Goal: Information Seeking & Learning: Learn about a topic

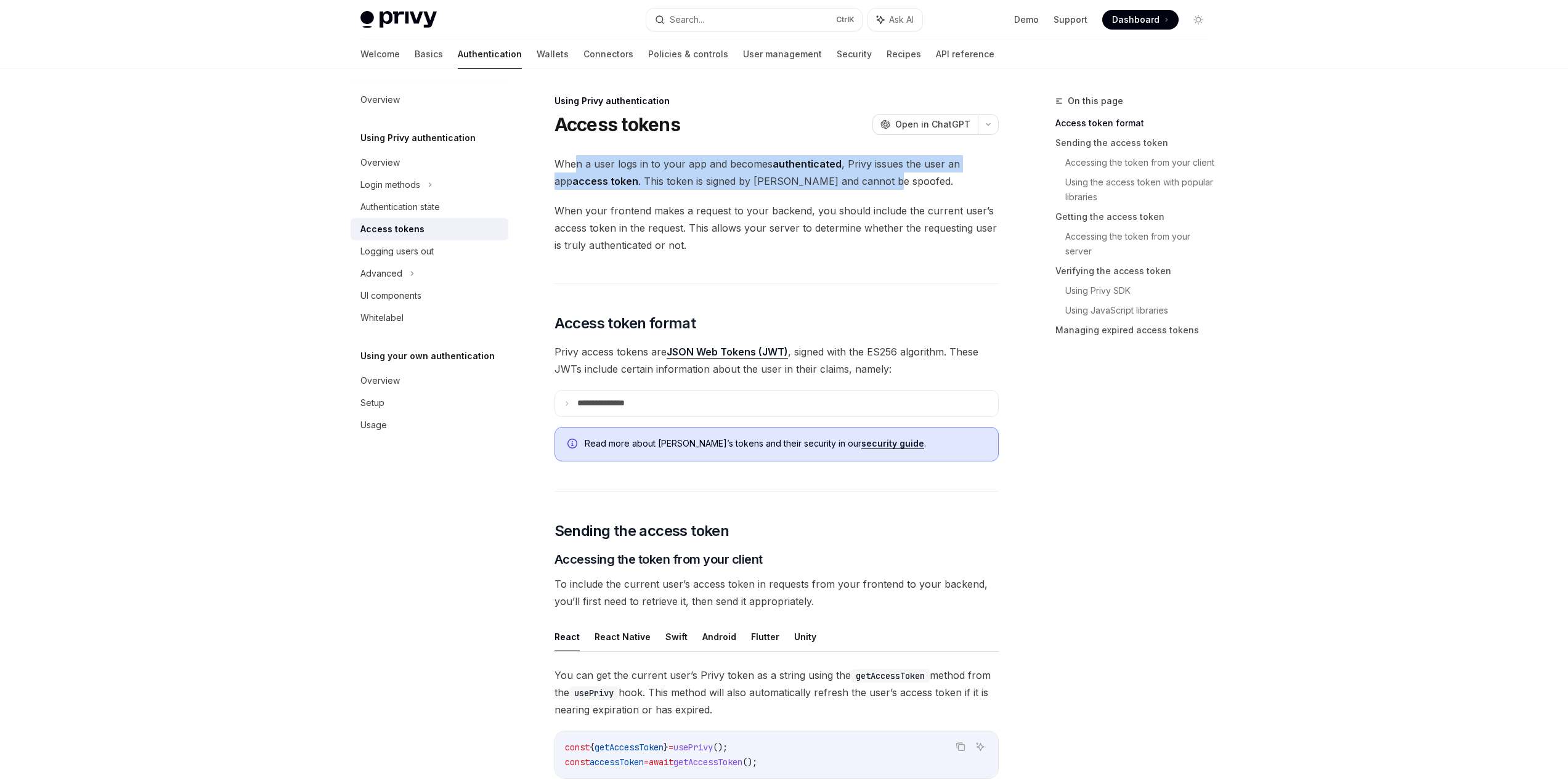
drag, startPoint x: 861, startPoint y: 189, endPoint x: 573, endPoint y: 172, distance: 288.5
click at [573, 172] on span "When a user logs in to your app and becomes authenticated , Privy issues the us…" at bounding box center [776, 172] width 444 height 34
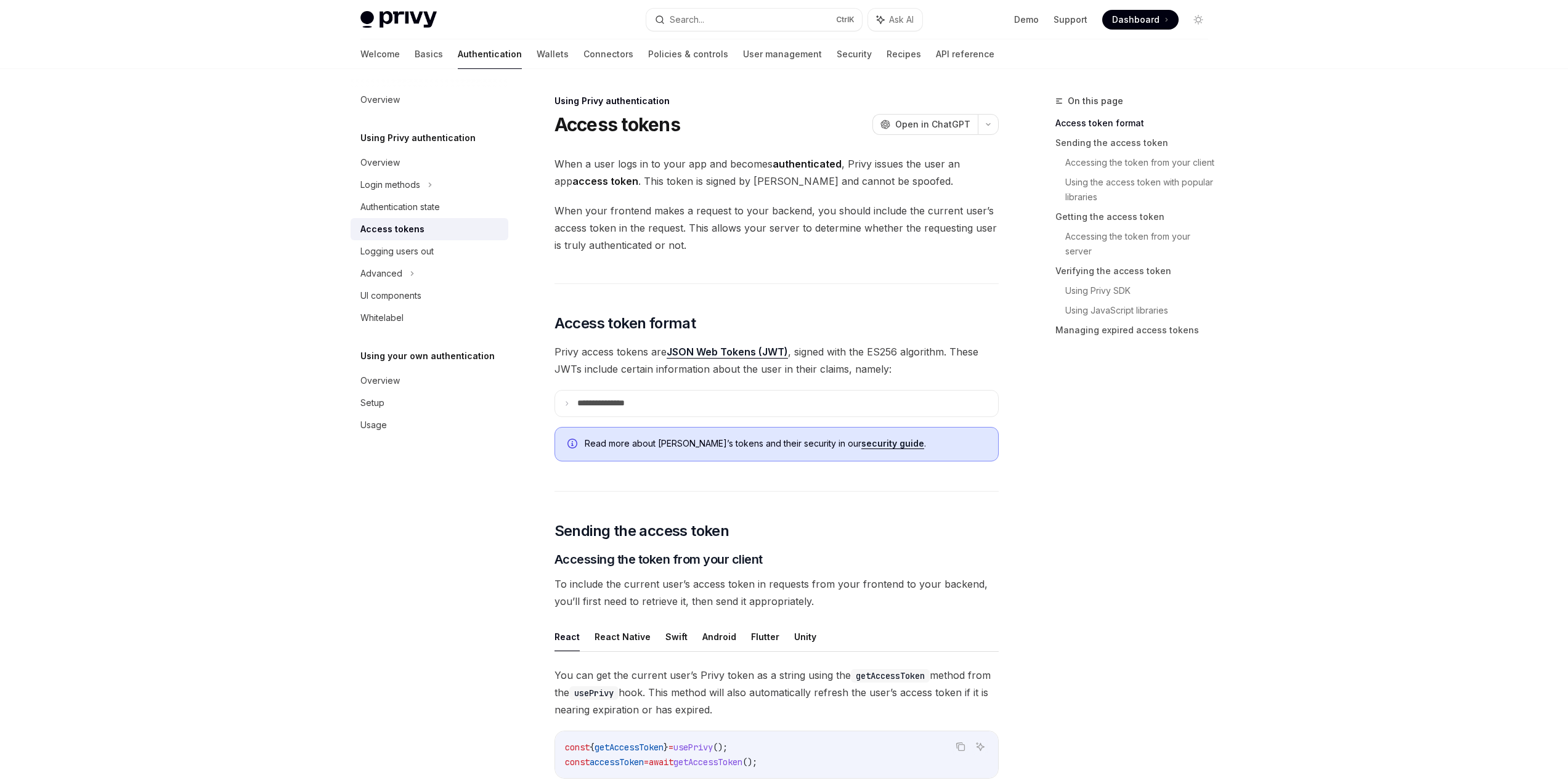
click at [560, 172] on span "When a user logs in to your app and becomes authenticated , Privy issues the us…" at bounding box center [776, 172] width 444 height 34
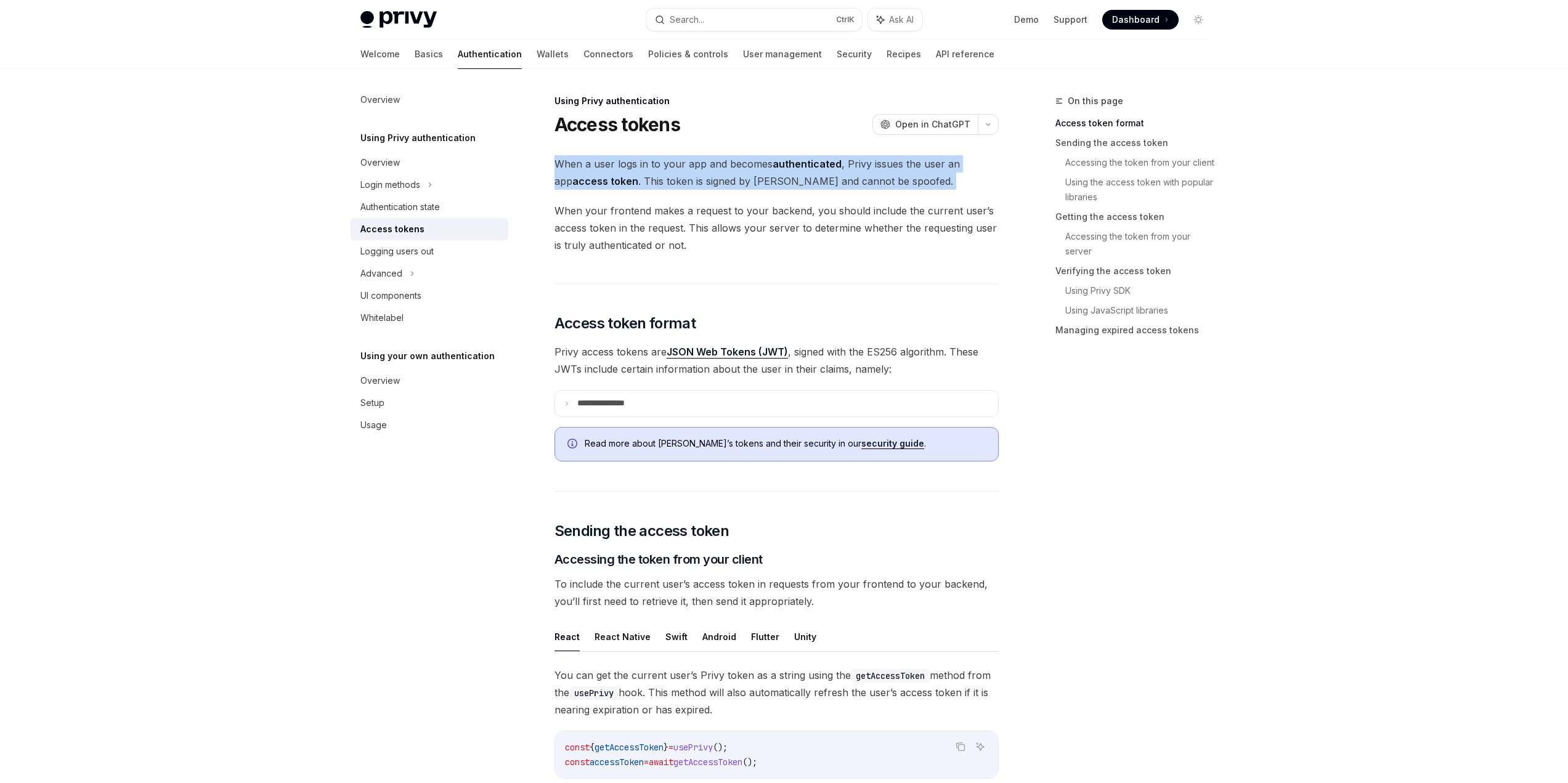
drag, startPoint x: 560, startPoint y: 172, endPoint x: 981, endPoint y: 182, distance: 421.1
click at [981, 182] on span "When a user logs in to your app and becomes authenticated , Privy issues the us…" at bounding box center [776, 172] width 444 height 34
drag, startPoint x: 760, startPoint y: 174, endPoint x: 568, endPoint y: 154, distance: 193.0
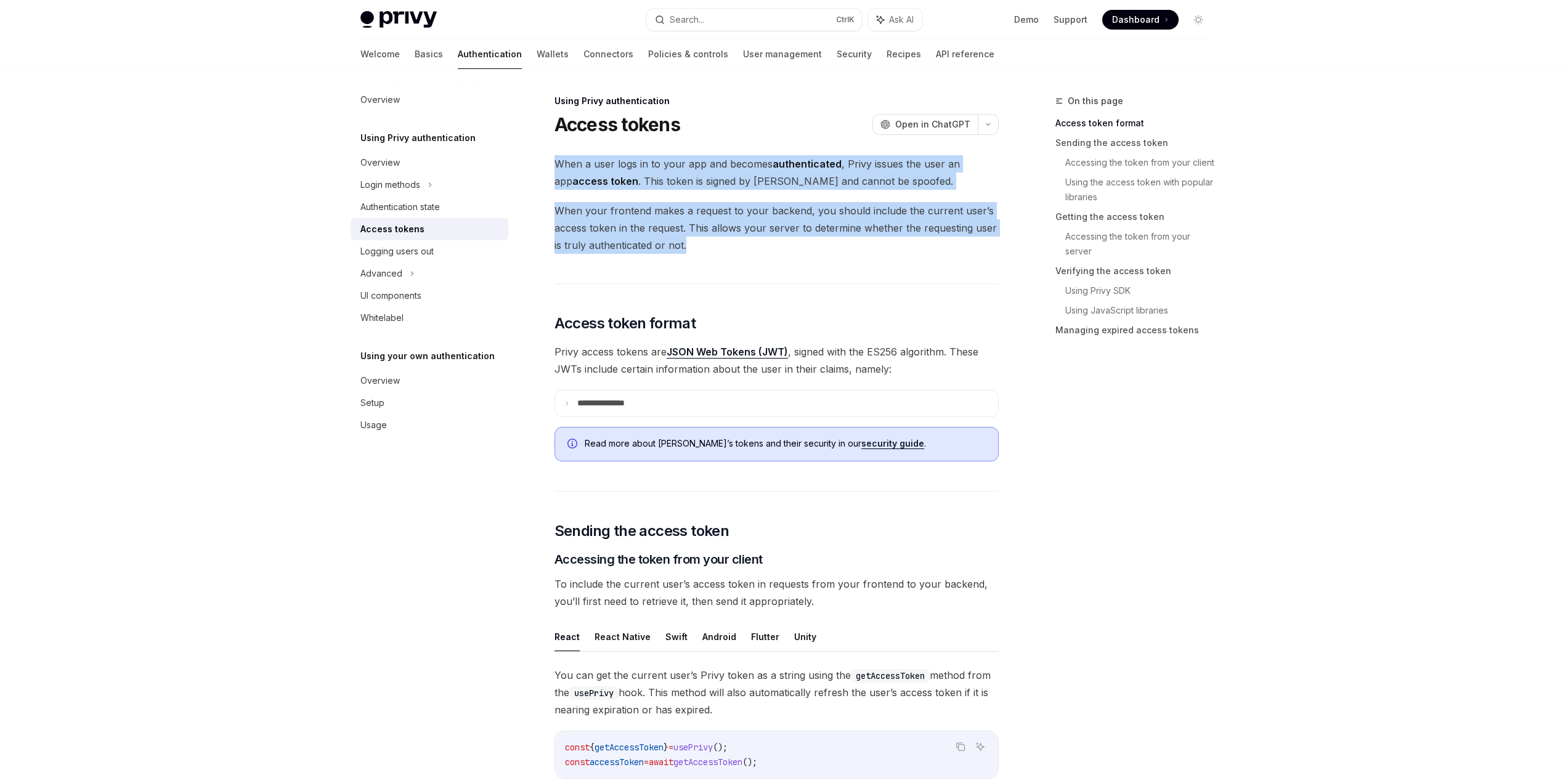
drag, startPoint x: 540, startPoint y: 152, endPoint x: 921, endPoint y: 252, distance: 393.9
click at [921, 252] on span "When your frontend makes a request to your backend, you should include the curr…" at bounding box center [776, 227] width 444 height 52
drag, startPoint x: 758, startPoint y: 233, endPoint x: 548, endPoint y: 157, distance: 223.3
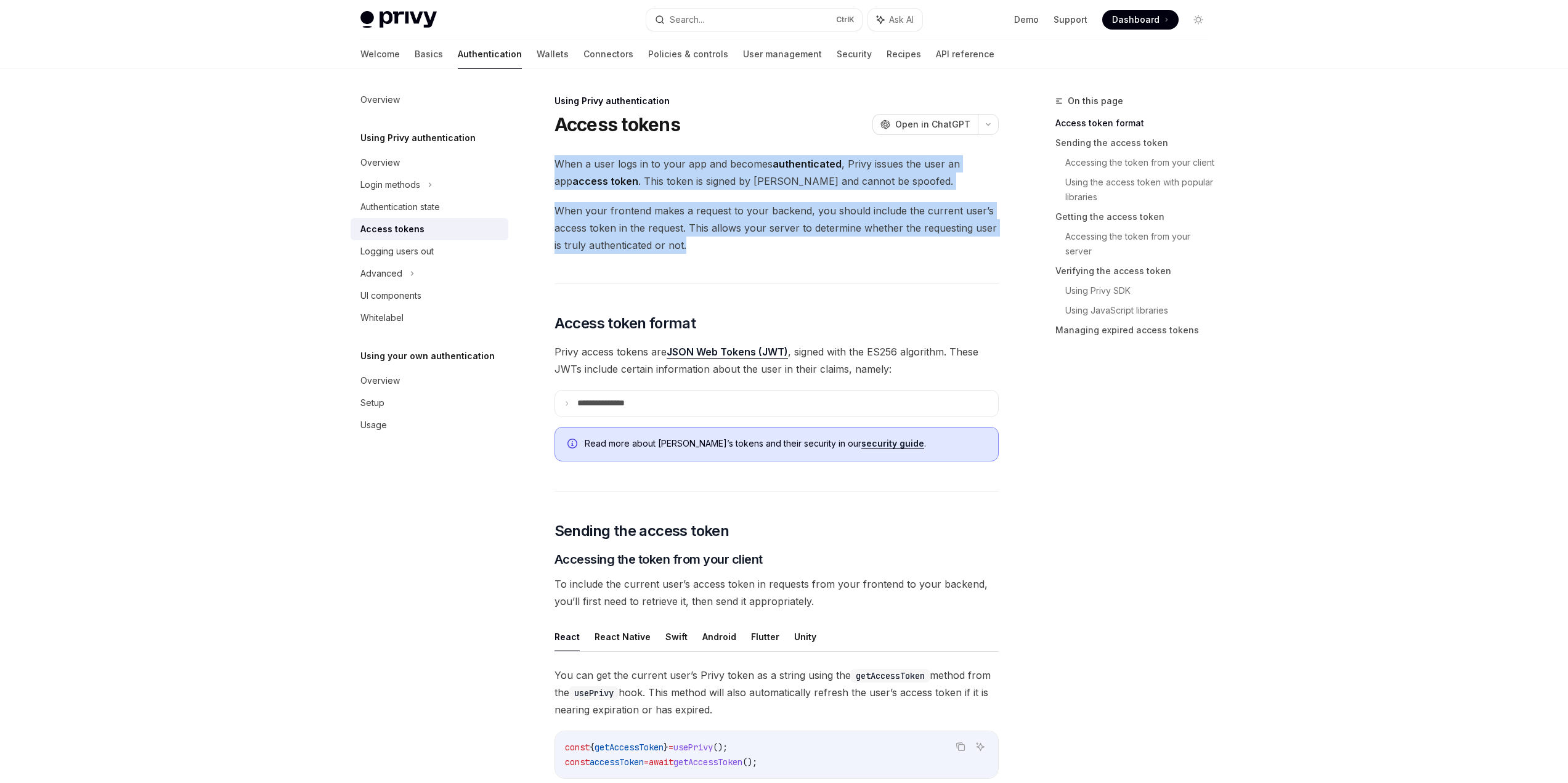
drag, startPoint x: 581, startPoint y: 166, endPoint x: 882, endPoint y: 269, distance: 318.1
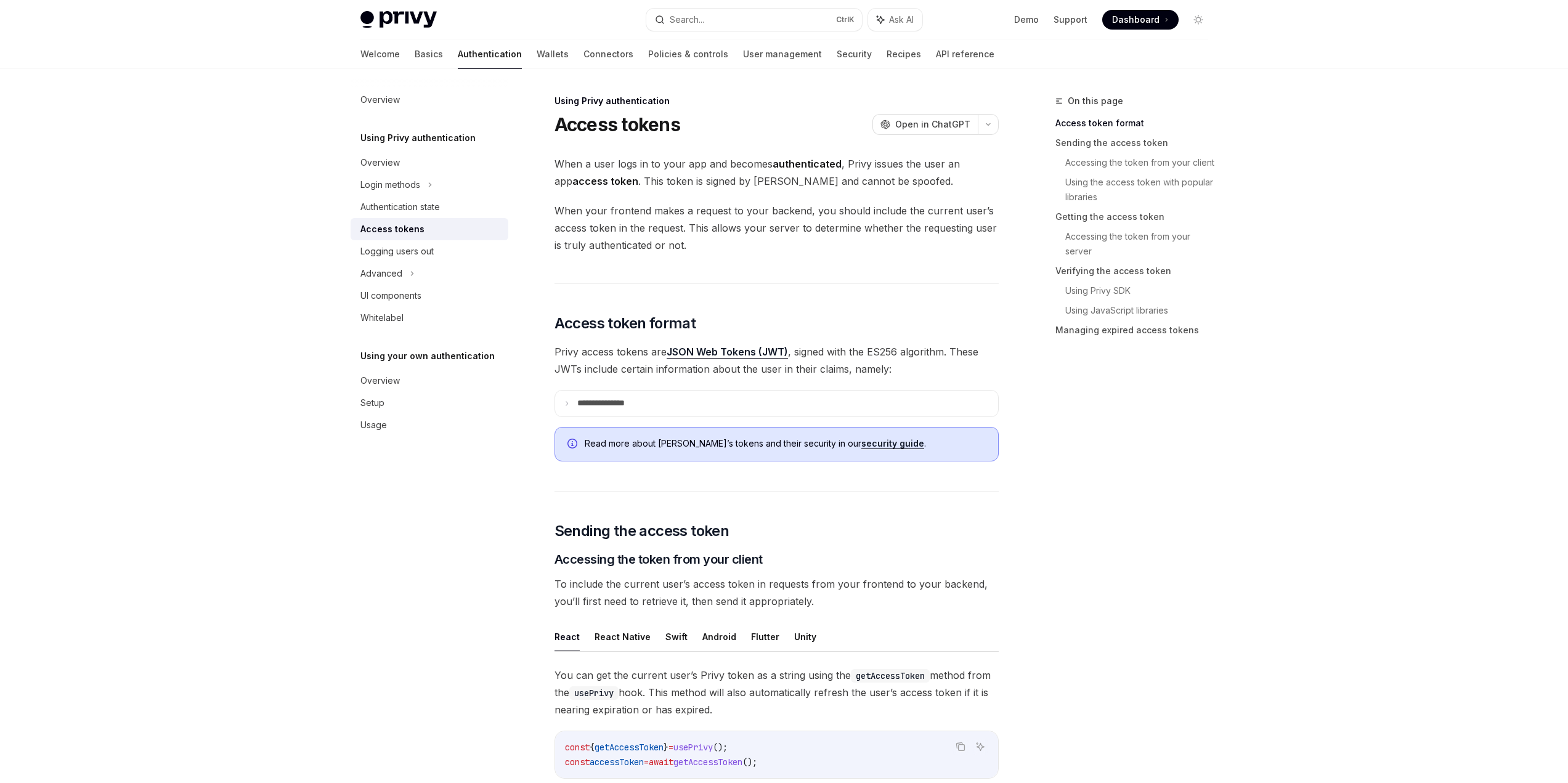
drag, startPoint x: 1554, startPoint y: 80, endPoint x: 1577, endPoint y: 96, distance: 28.0
click at [1567, 121] on html "Privy Docs home page Search... Ctrl K Ask AI Demo Support Dashboard Dashboard S…" at bounding box center [784, 392] width 1568 height 783
drag, startPoint x: 820, startPoint y: 355, endPoint x: 883, endPoint y: 367, distance: 64.1
click at [869, 363] on span "Privy access tokens are JSON Web Tokens (JWT) , signed with the ES256 algorithm…" at bounding box center [776, 360] width 444 height 34
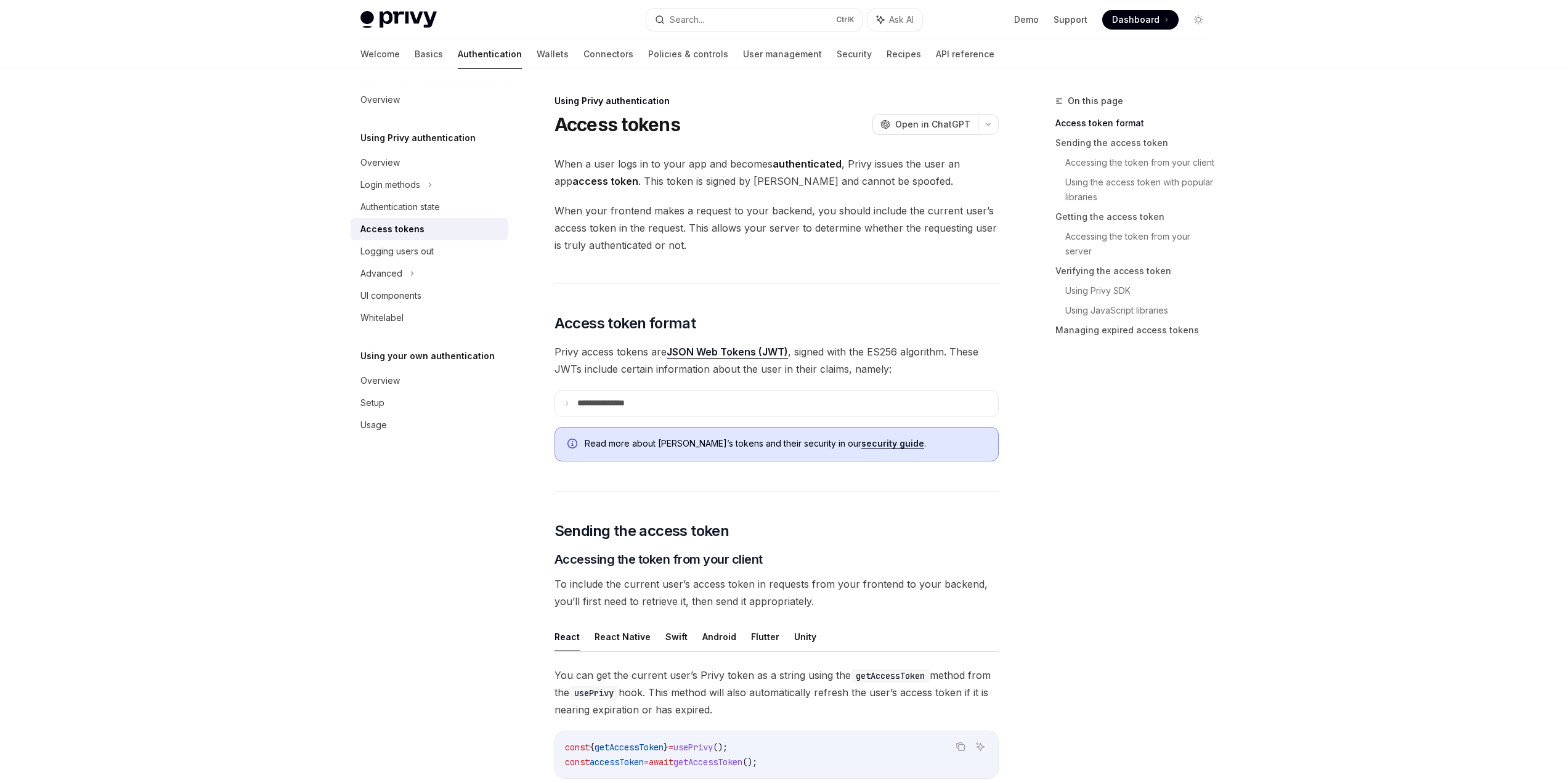
click at [888, 367] on span "Privy access tokens are JSON Web Tokens (JWT) , signed with the ES256 algorithm…" at bounding box center [776, 360] width 444 height 34
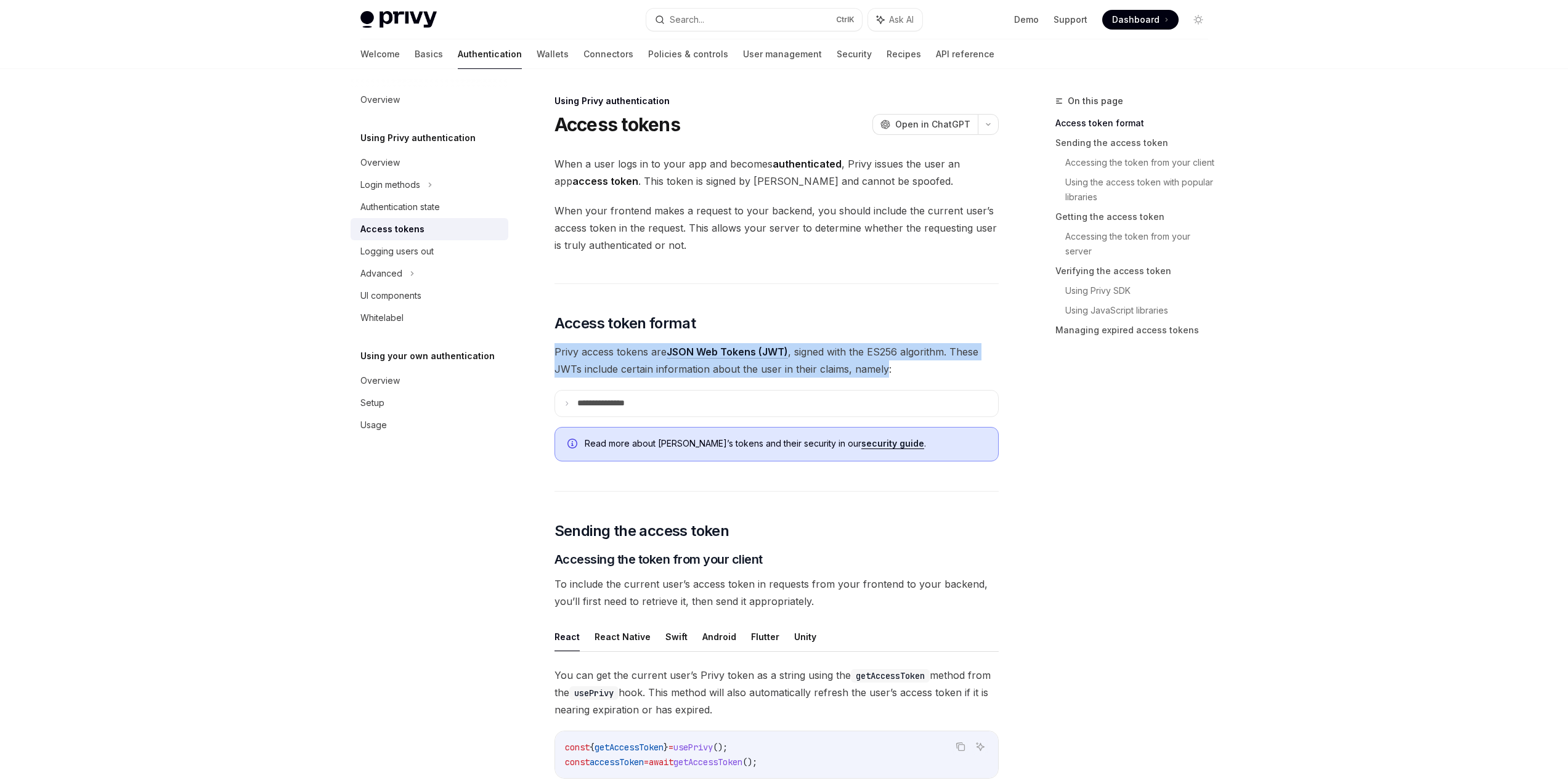
drag, startPoint x: 881, startPoint y: 369, endPoint x: 537, endPoint y: 355, distance: 344.3
drag, startPoint x: 820, startPoint y: 364, endPoint x: 916, endPoint y: 367, distance: 96.0
click at [899, 366] on span "Privy access tokens are JSON Web Tokens (JWT) , signed with the ES256 algorithm…" at bounding box center [776, 360] width 444 height 34
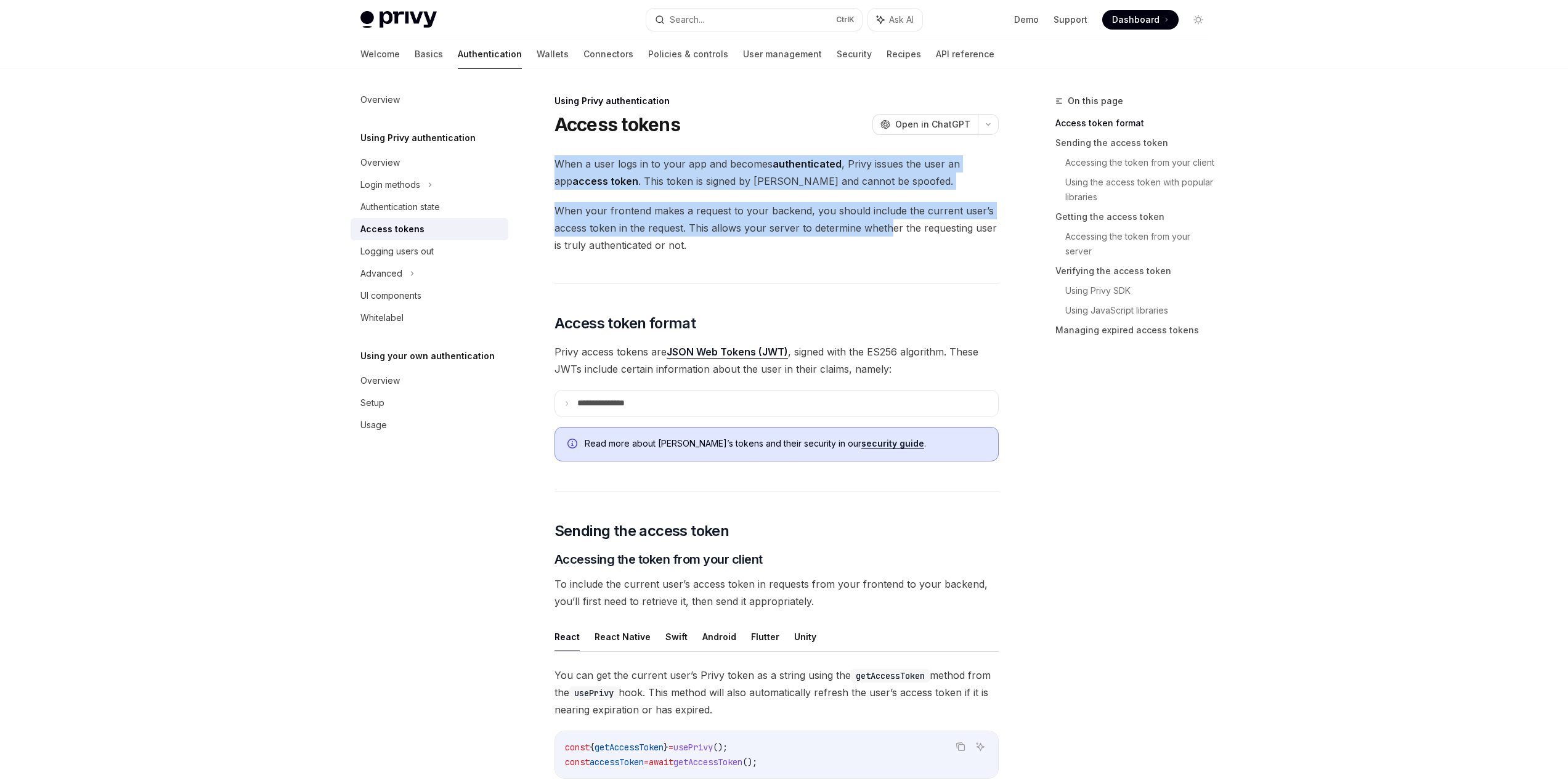
drag, startPoint x: 751, startPoint y: 228, endPoint x: 536, endPoint y: 154, distance: 227.4
drag, startPoint x: 602, startPoint y: 169, endPoint x: 844, endPoint y: 255, distance: 256.8
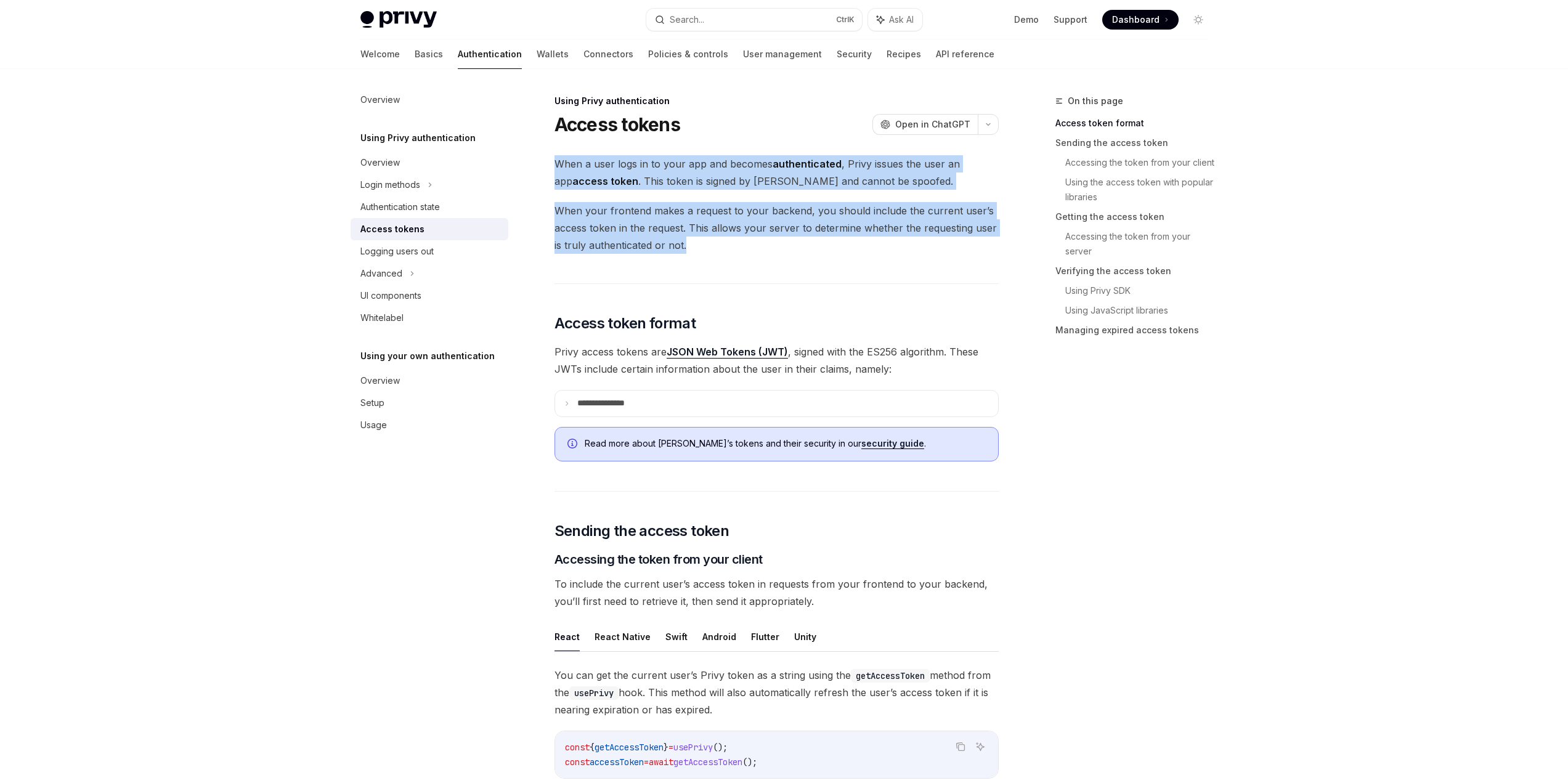
drag, startPoint x: 656, startPoint y: 198, endPoint x: 535, endPoint y: 160, distance: 126.8
drag, startPoint x: 535, startPoint y: 160, endPoint x: 788, endPoint y: 239, distance: 265.0
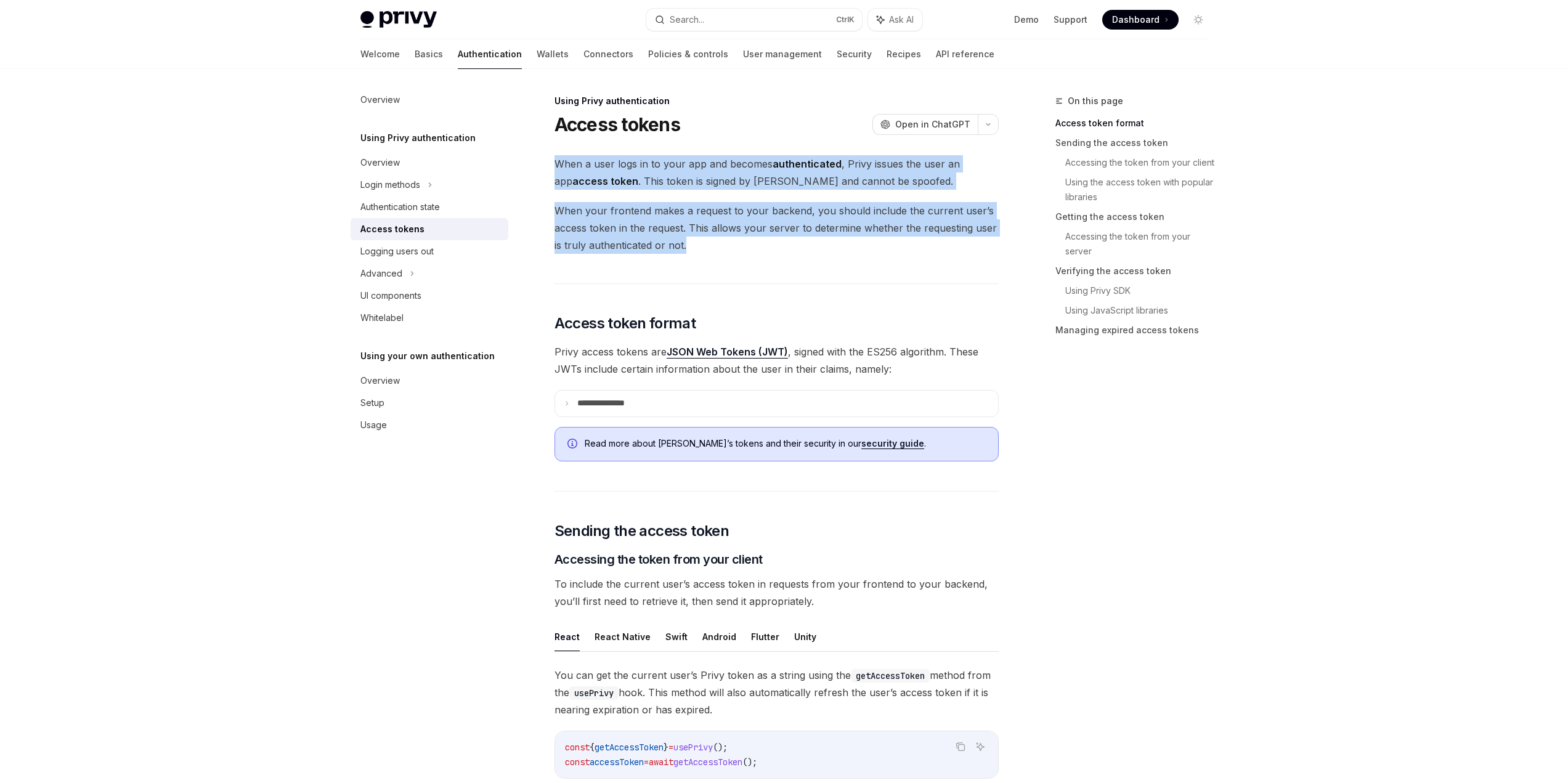
click at [788, 239] on span "When your frontend makes a request to your backend, you should include the curr…" at bounding box center [776, 227] width 444 height 52
drag, startPoint x: 609, startPoint y: 190, endPoint x: 531, endPoint y: 160, distance: 83.6
drag, startPoint x: 531, startPoint y: 160, endPoint x: 825, endPoint y: 246, distance: 306.3
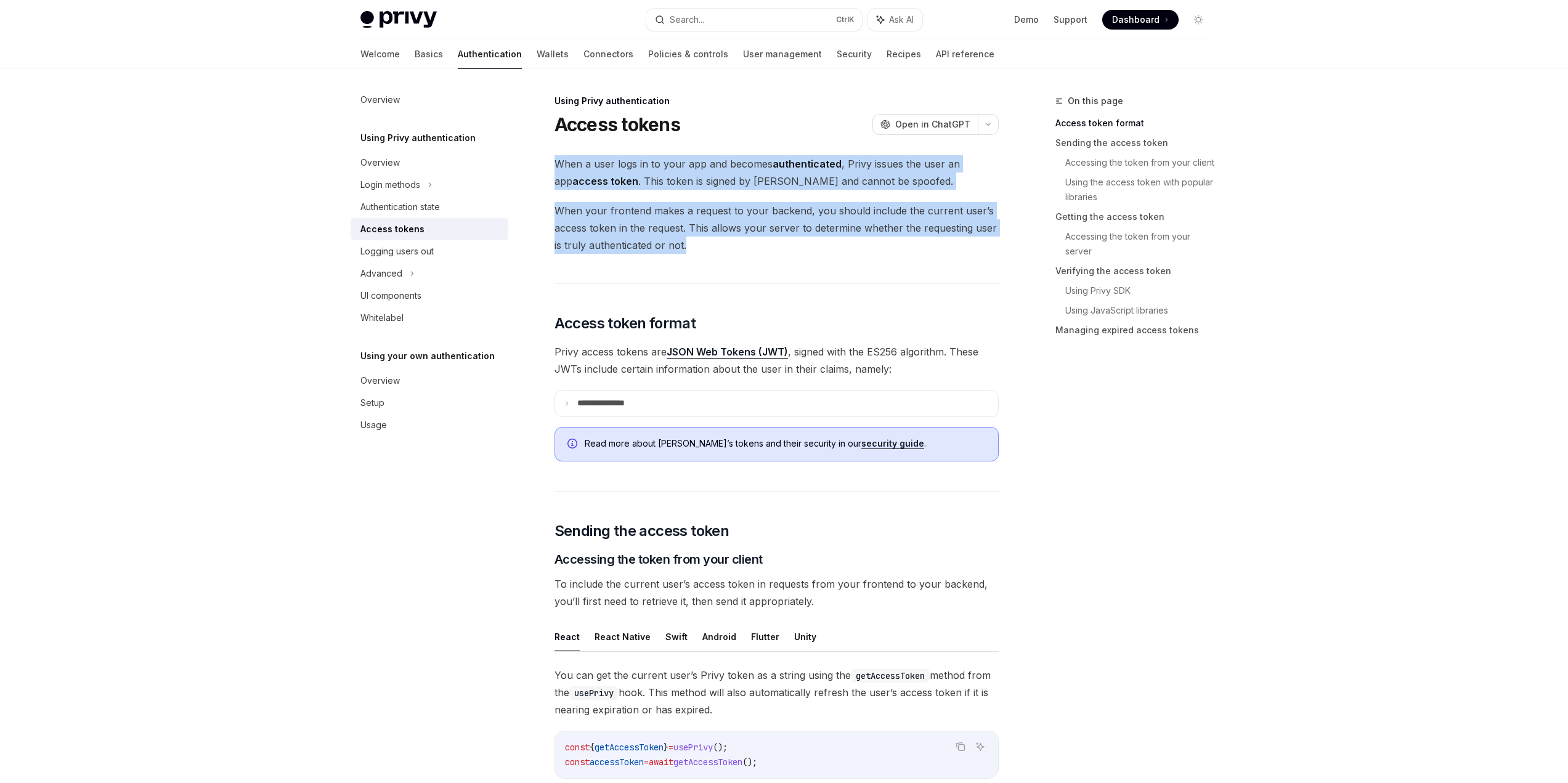
click at [825, 246] on span "When your frontend makes a request to your backend, you should include the curr…" at bounding box center [776, 227] width 444 height 52
drag, startPoint x: 818, startPoint y: 247, endPoint x: 534, endPoint y: 166, distance: 295.3
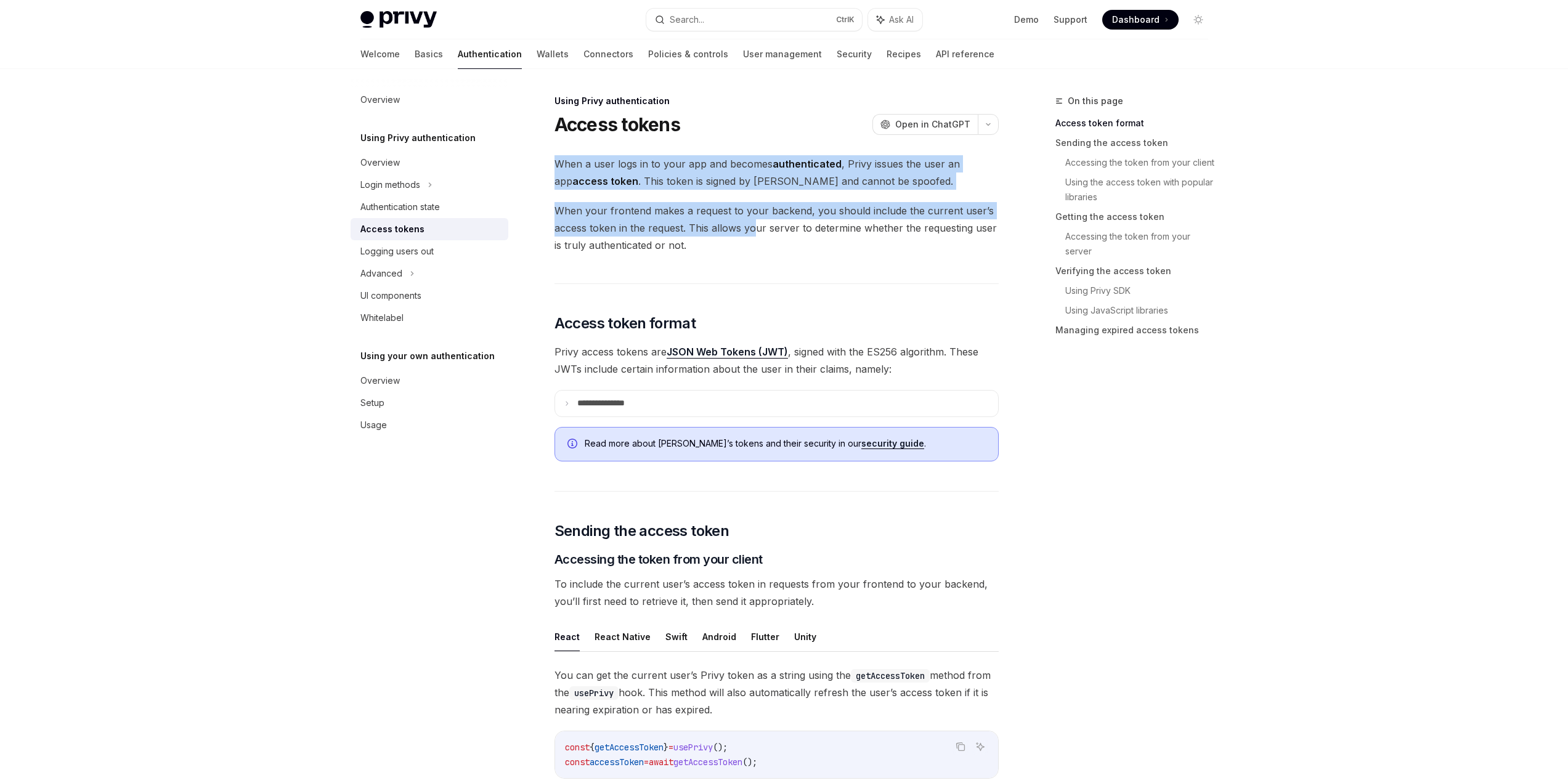
drag, startPoint x: 682, startPoint y: 206, endPoint x: 766, endPoint y: 233, distance: 88.2
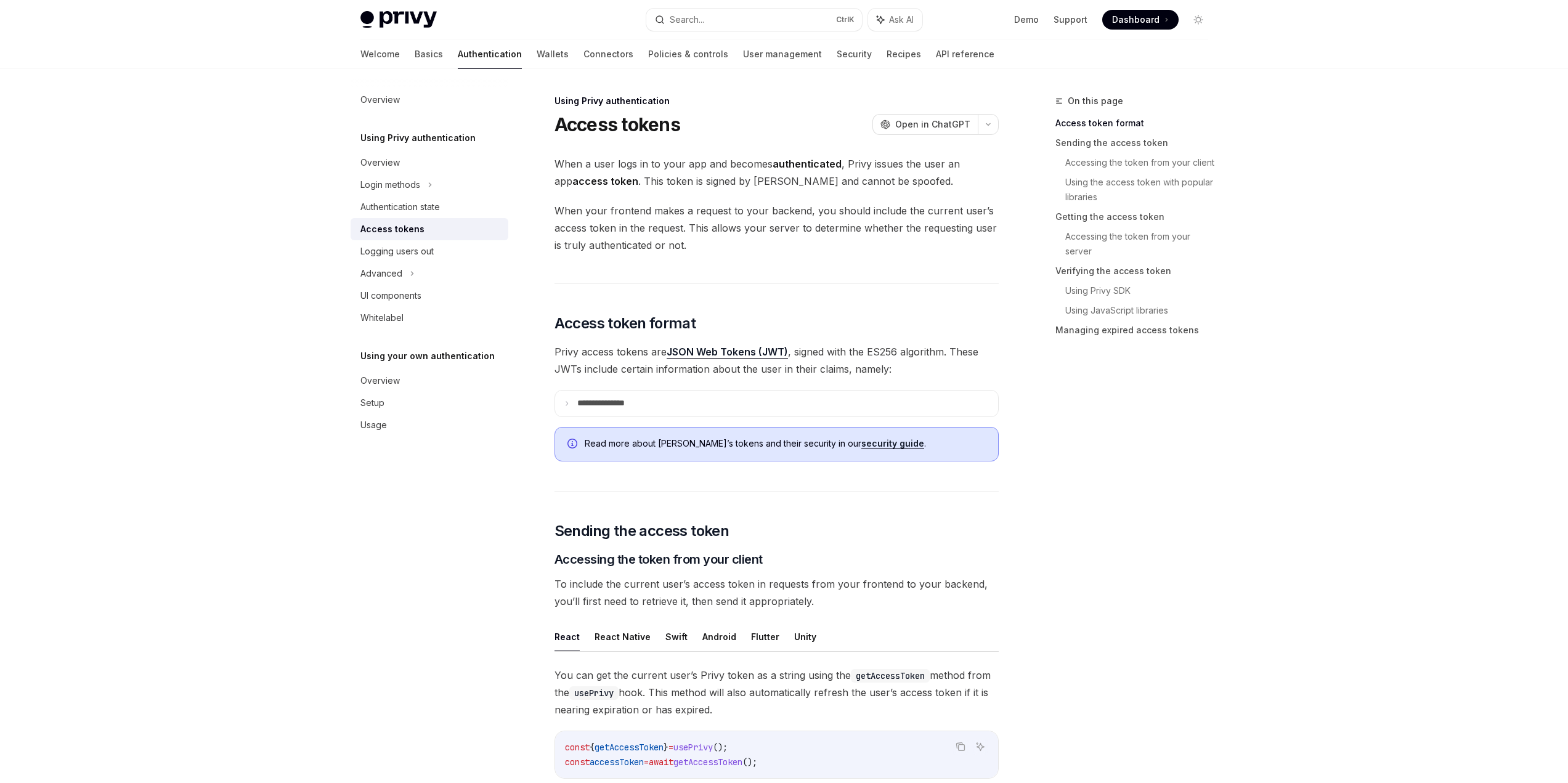
click at [766, 233] on span "When your frontend makes a request to your backend, you should include the curr…" at bounding box center [776, 227] width 444 height 52
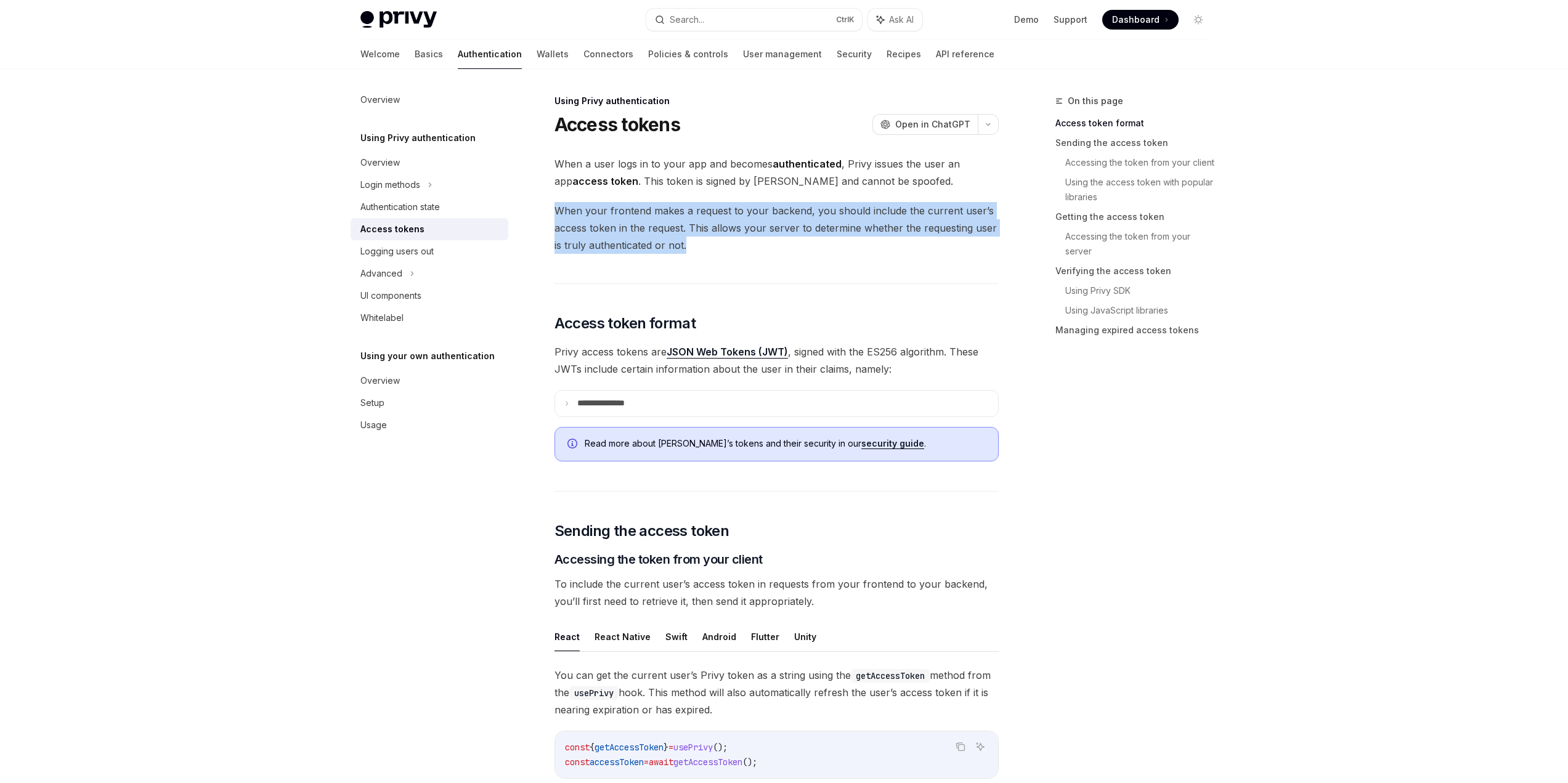
drag, startPoint x: 771, startPoint y: 261, endPoint x: 537, endPoint y: 200, distance: 241.8
drag, startPoint x: 537, startPoint y: 200, endPoint x: 793, endPoint y: 246, distance: 260.1
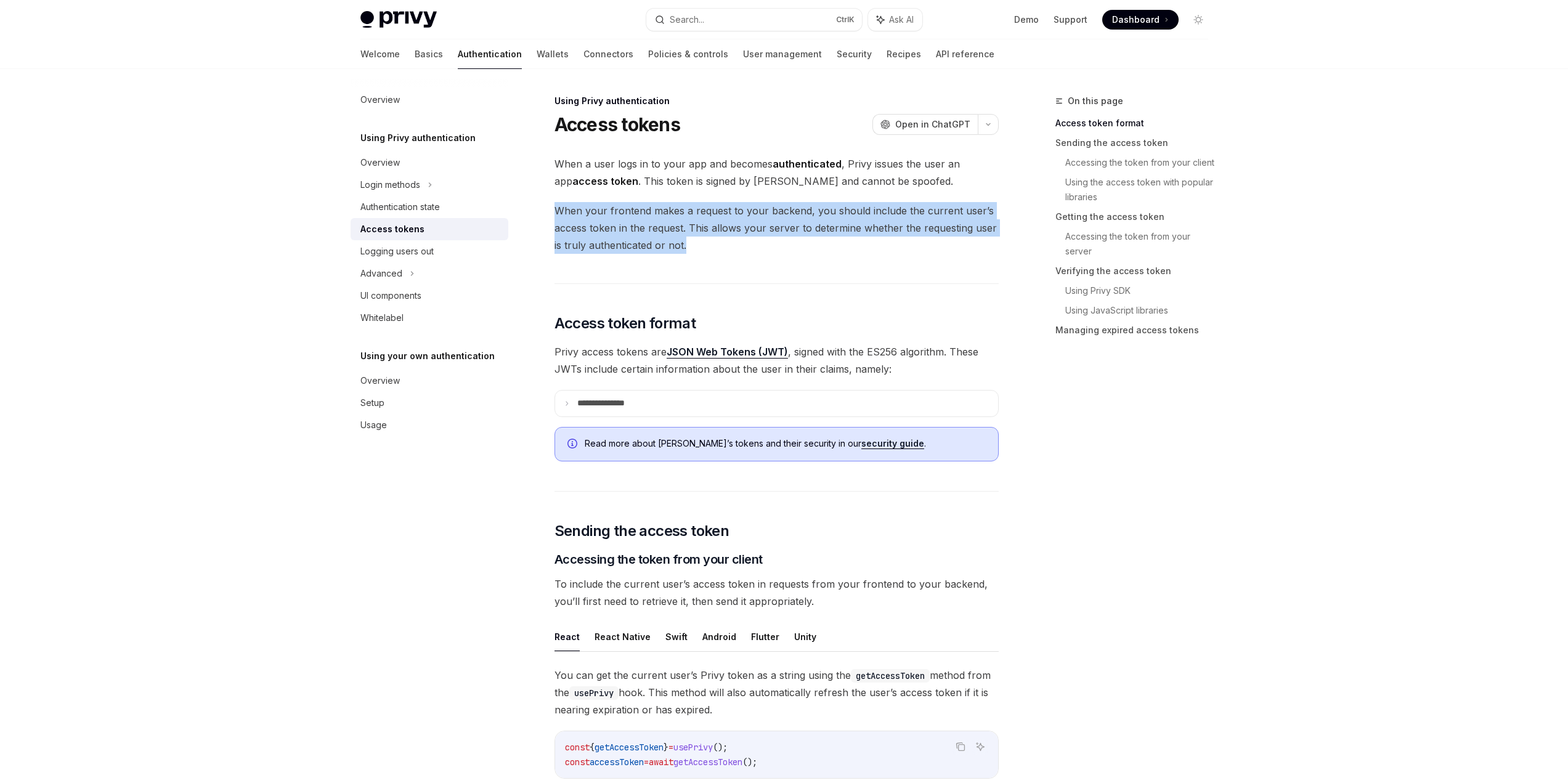
click at [793, 246] on span "When your frontend makes a request to your backend, you should include the curr…" at bounding box center [776, 227] width 444 height 52
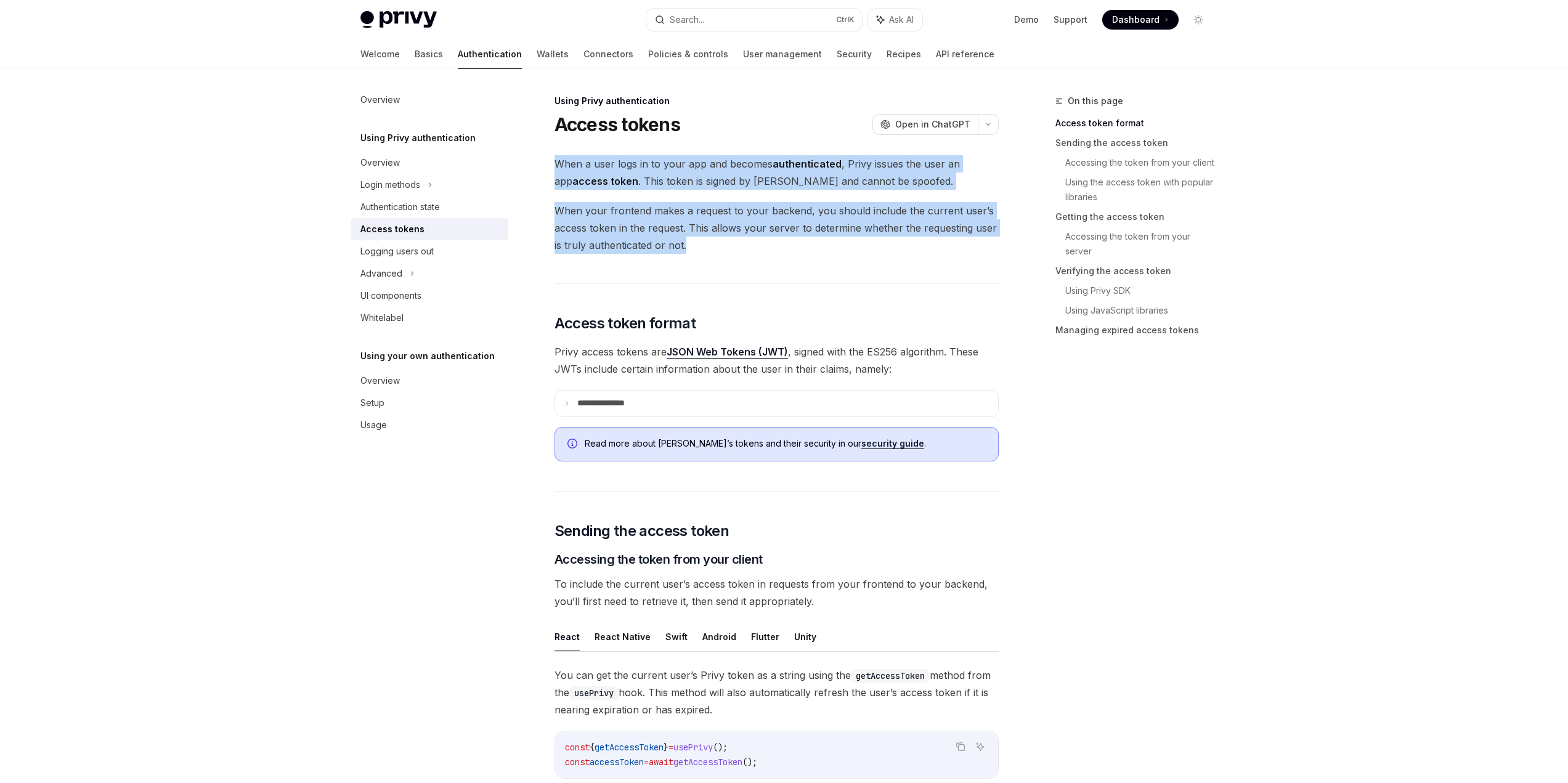
drag, startPoint x: 780, startPoint y: 246, endPoint x: 538, endPoint y: 162, distance: 256.2
drag, startPoint x: 550, startPoint y: 163, endPoint x: 795, endPoint y: 255, distance: 261.7
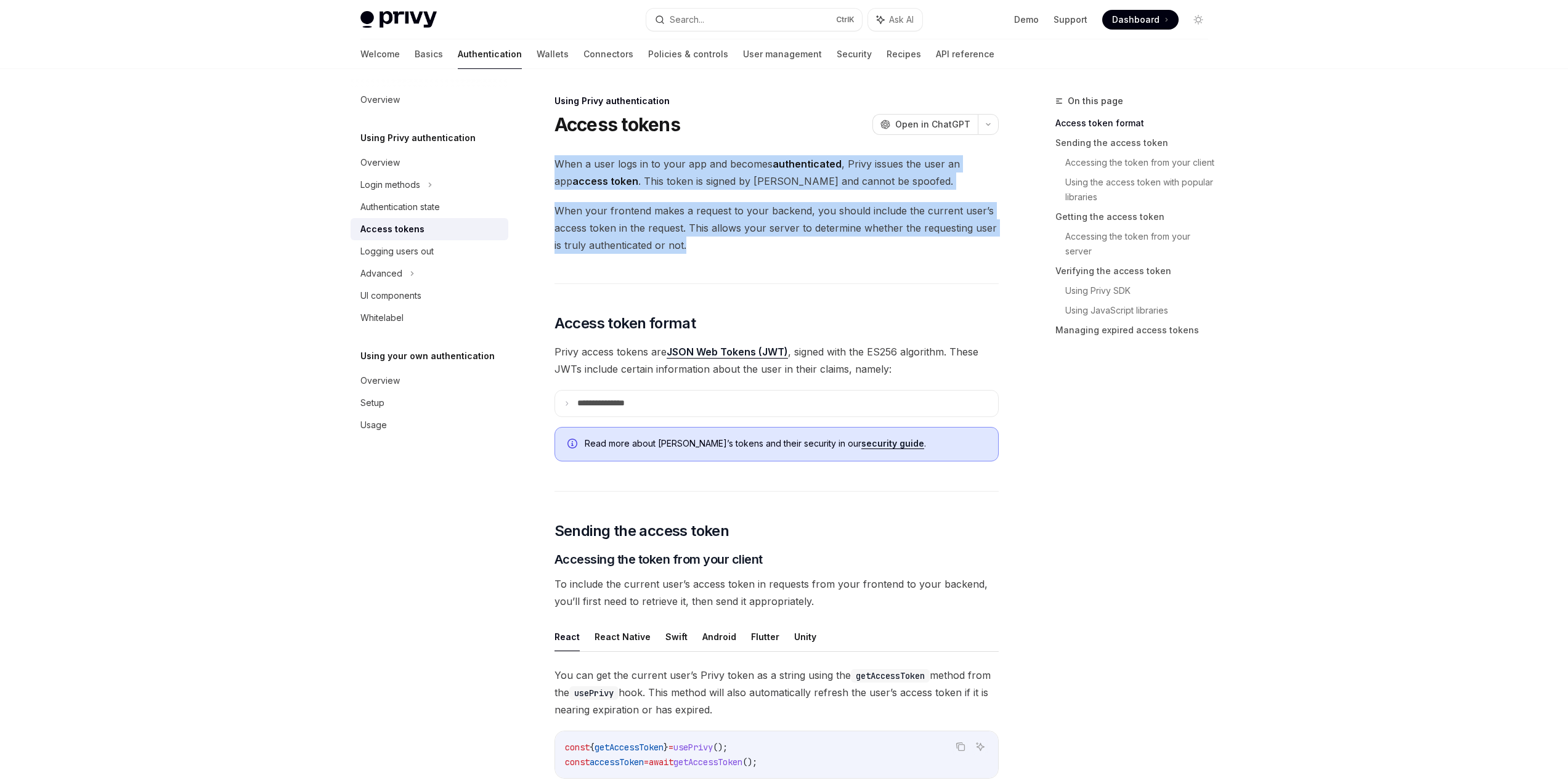
drag, startPoint x: 797, startPoint y: 253, endPoint x: 558, endPoint y: 167, distance: 254.0
click at [558, 167] on span "When a user logs in to your app and becomes authenticated , Privy issues the us…" at bounding box center [776, 172] width 444 height 34
drag, startPoint x: 558, startPoint y: 167, endPoint x: 760, endPoint y: 222, distance: 209.4
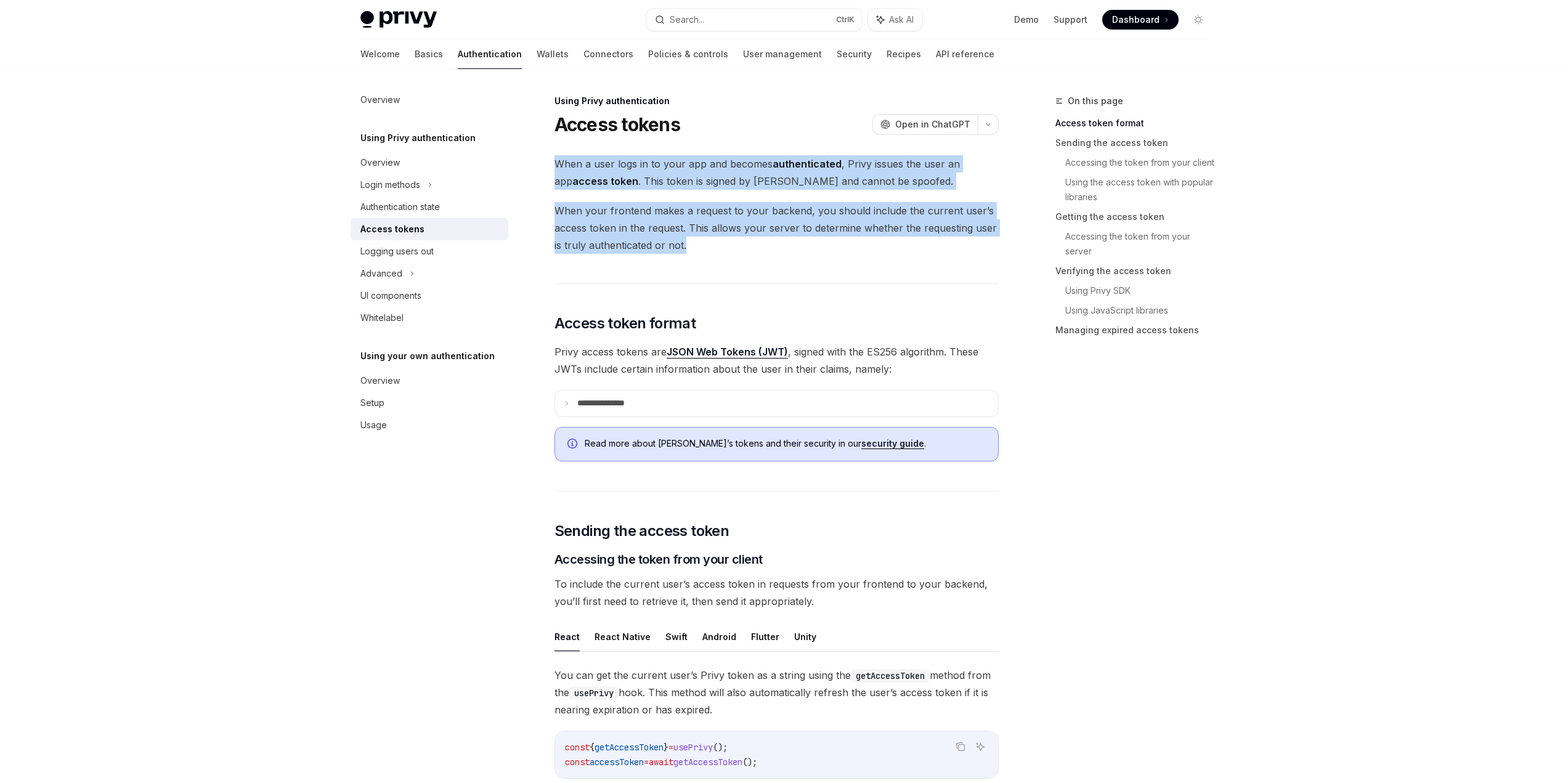
drag, startPoint x: 766, startPoint y: 241, endPoint x: 558, endPoint y: 158, distance: 223.9
click at [558, 158] on span "When a user logs in to your app and becomes authenticated , Privy issues the us…" at bounding box center [776, 172] width 444 height 34
drag, startPoint x: 827, startPoint y: 241, endPoint x: 885, endPoint y: 251, distance: 58.9
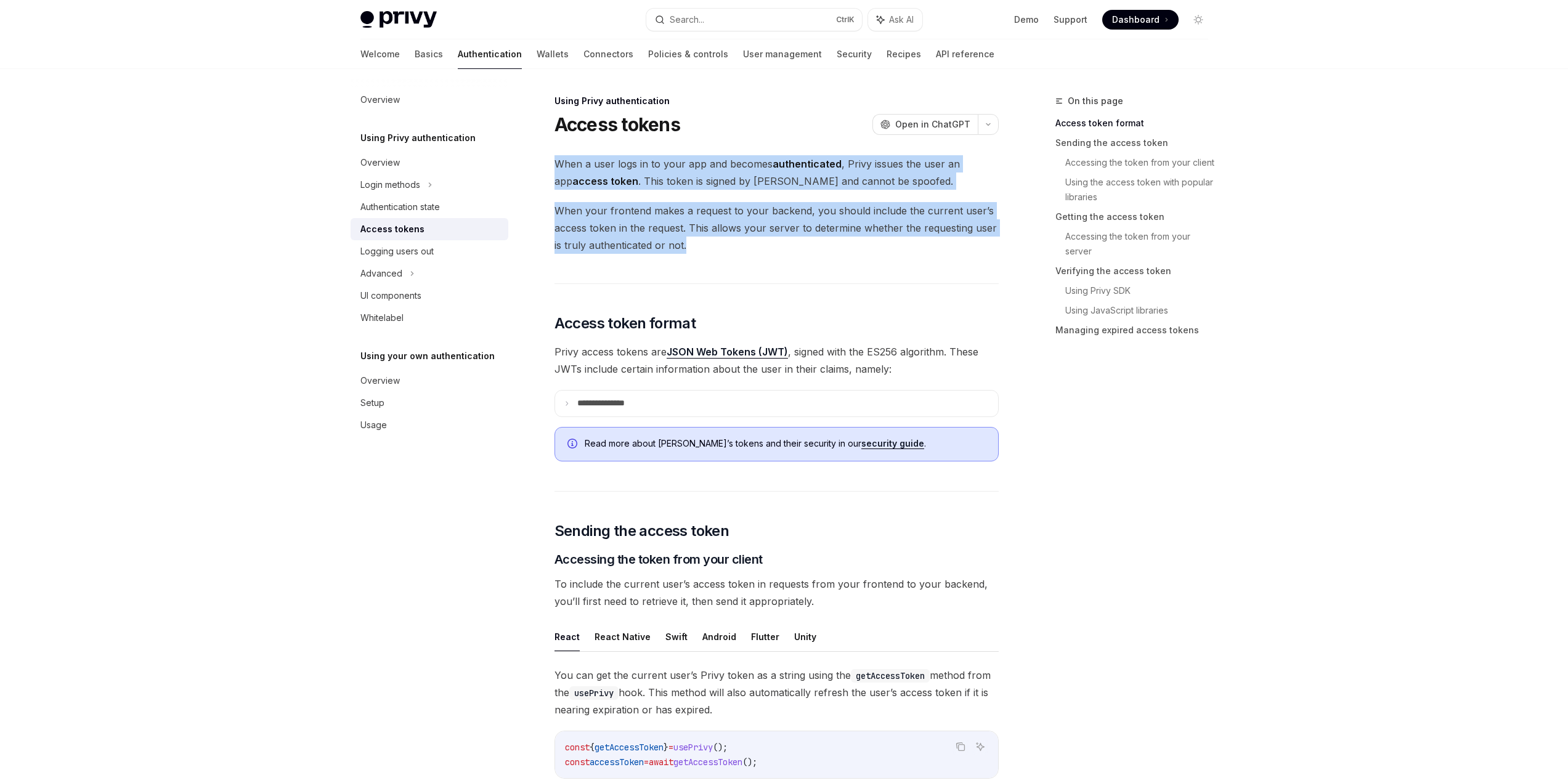
click at [885, 251] on span "When your frontend makes a request to your backend, you should include the curr…" at bounding box center [776, 227] width 444 height 52
drag, startPoint x: 885, startPoint y: 251, endPoint x: 538, endPoint y: 171, distance: 356.1
drag, startPoint x: 538, startPoint y: 171, endPoint x: 797, endPoint y: 250, distance: 270.8
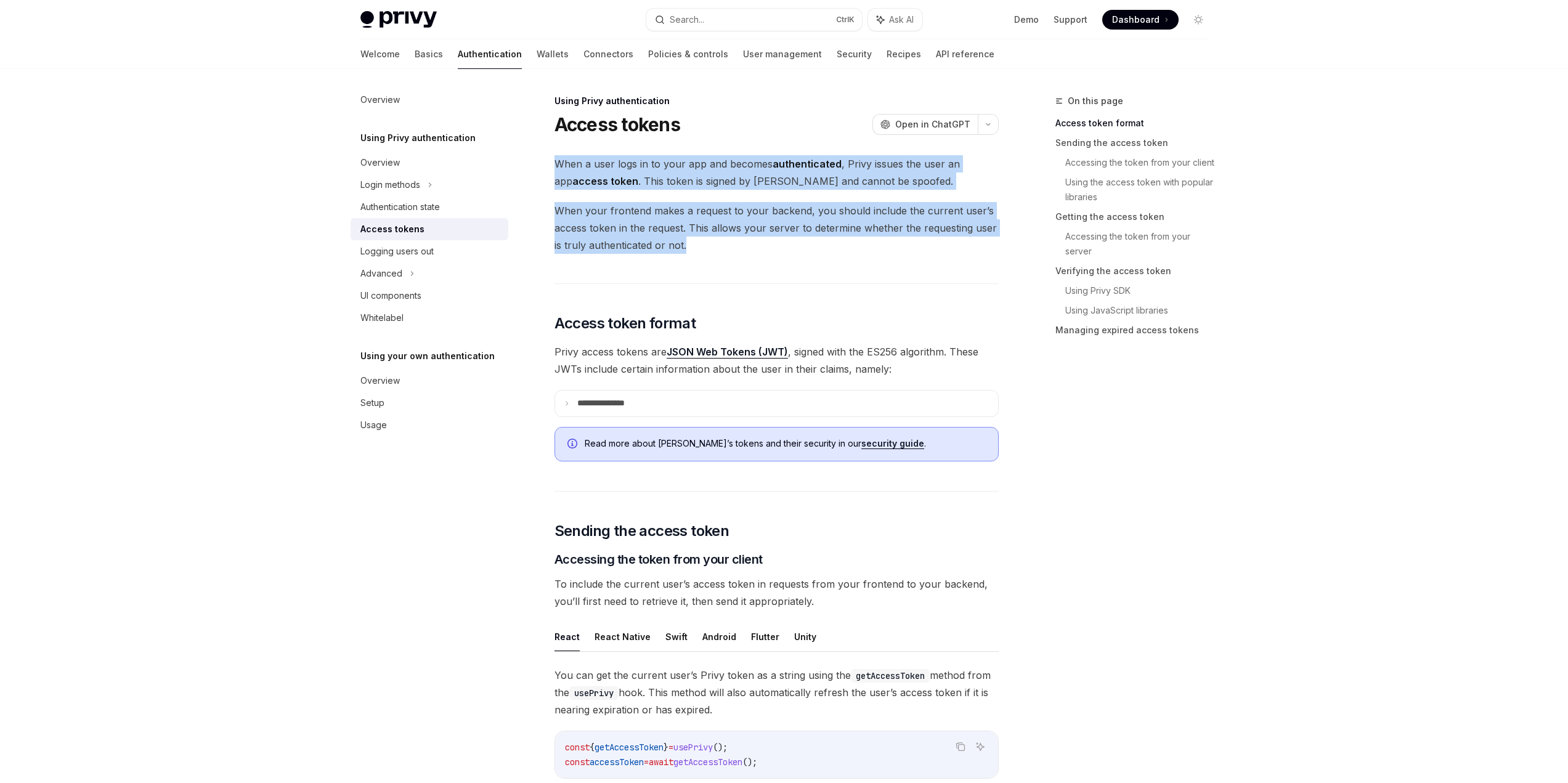
click at [797, 250] on span "When your frontend makes a request to your backend, you should include the curr…" at bounding box center [776, 227] width 444 height 52
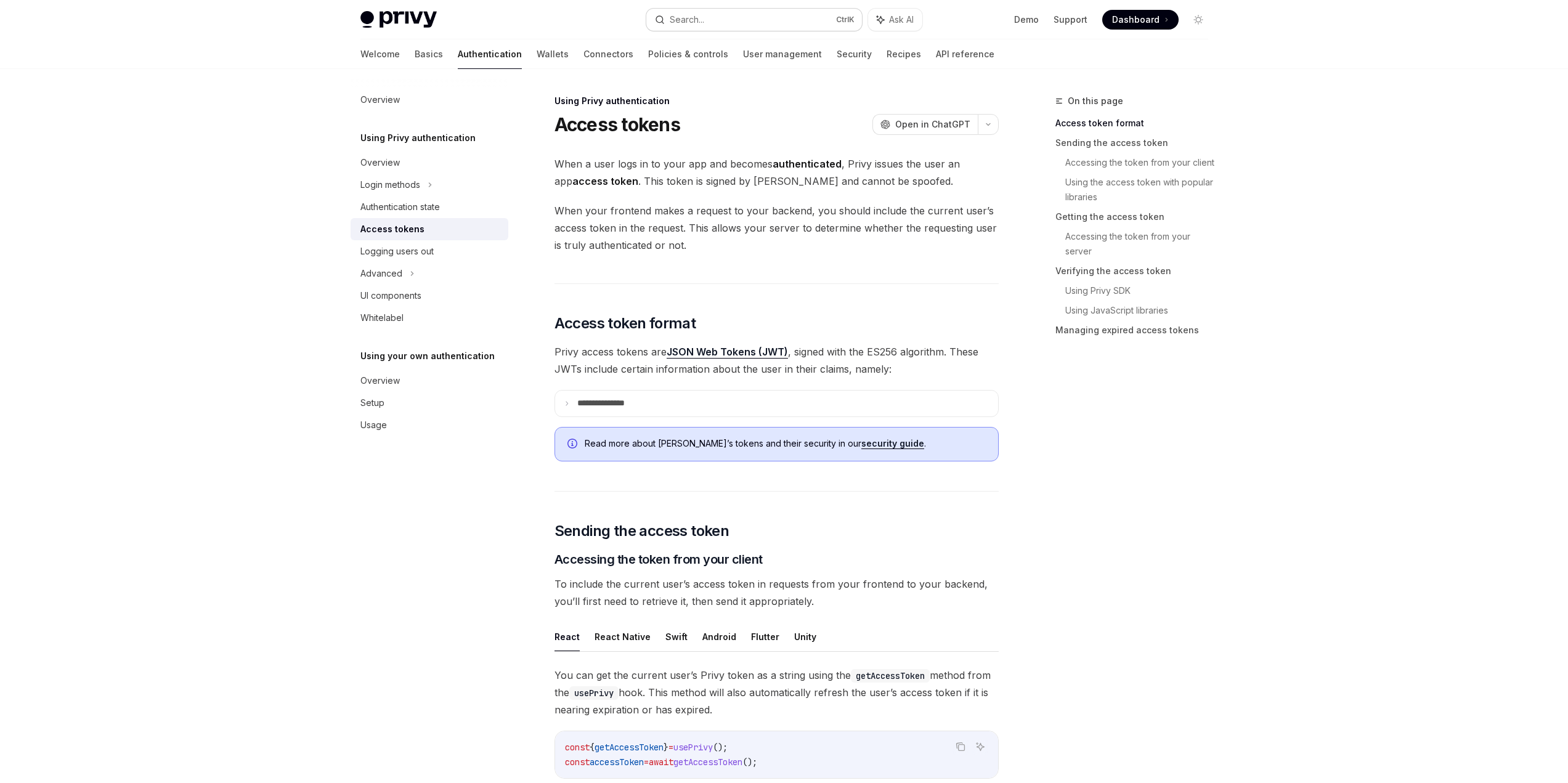
click at [713, 23] on button "Search... Ctrl K" at bounding box center [754, 19] width 216 height 22
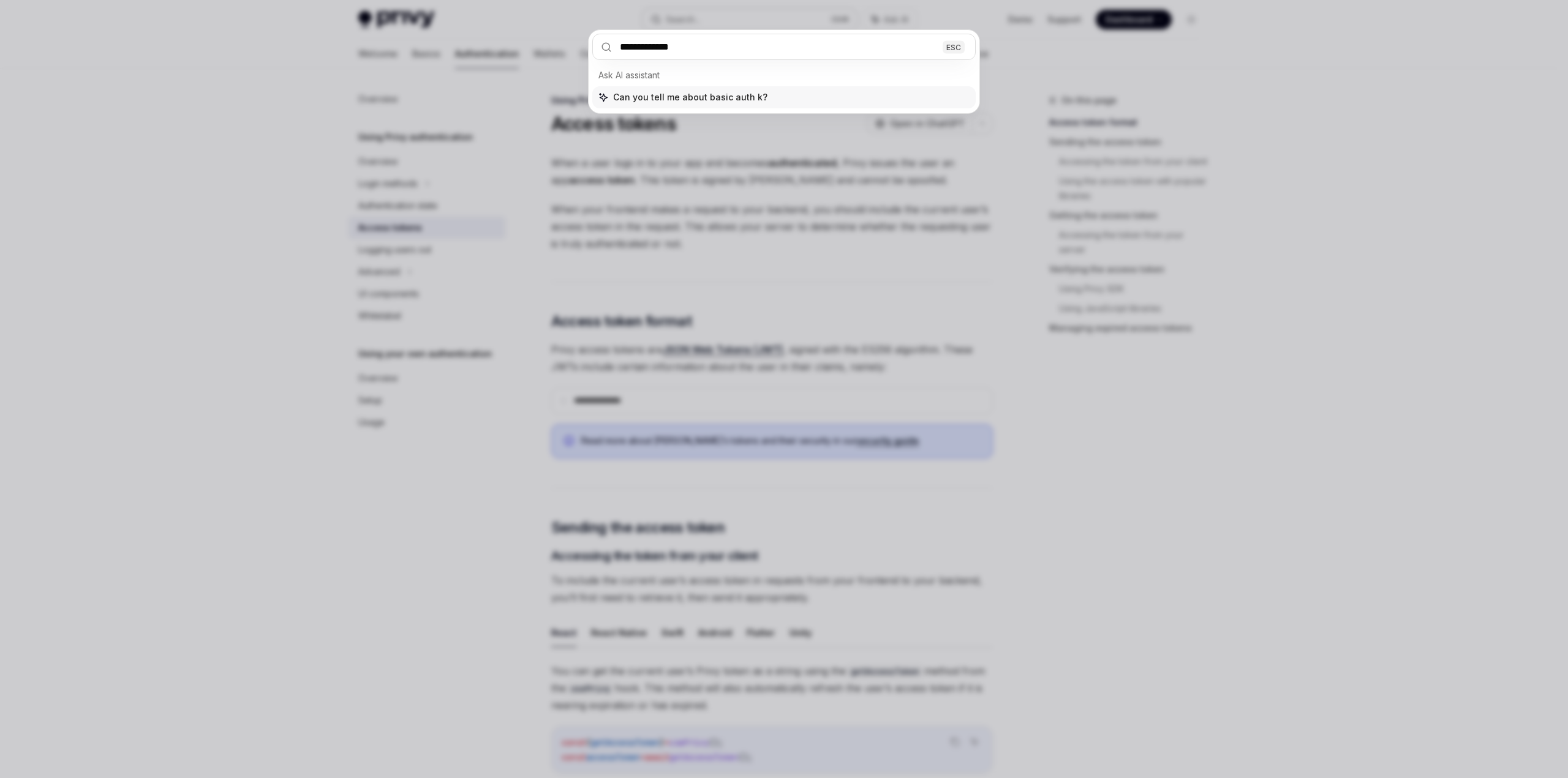
type input "**********"
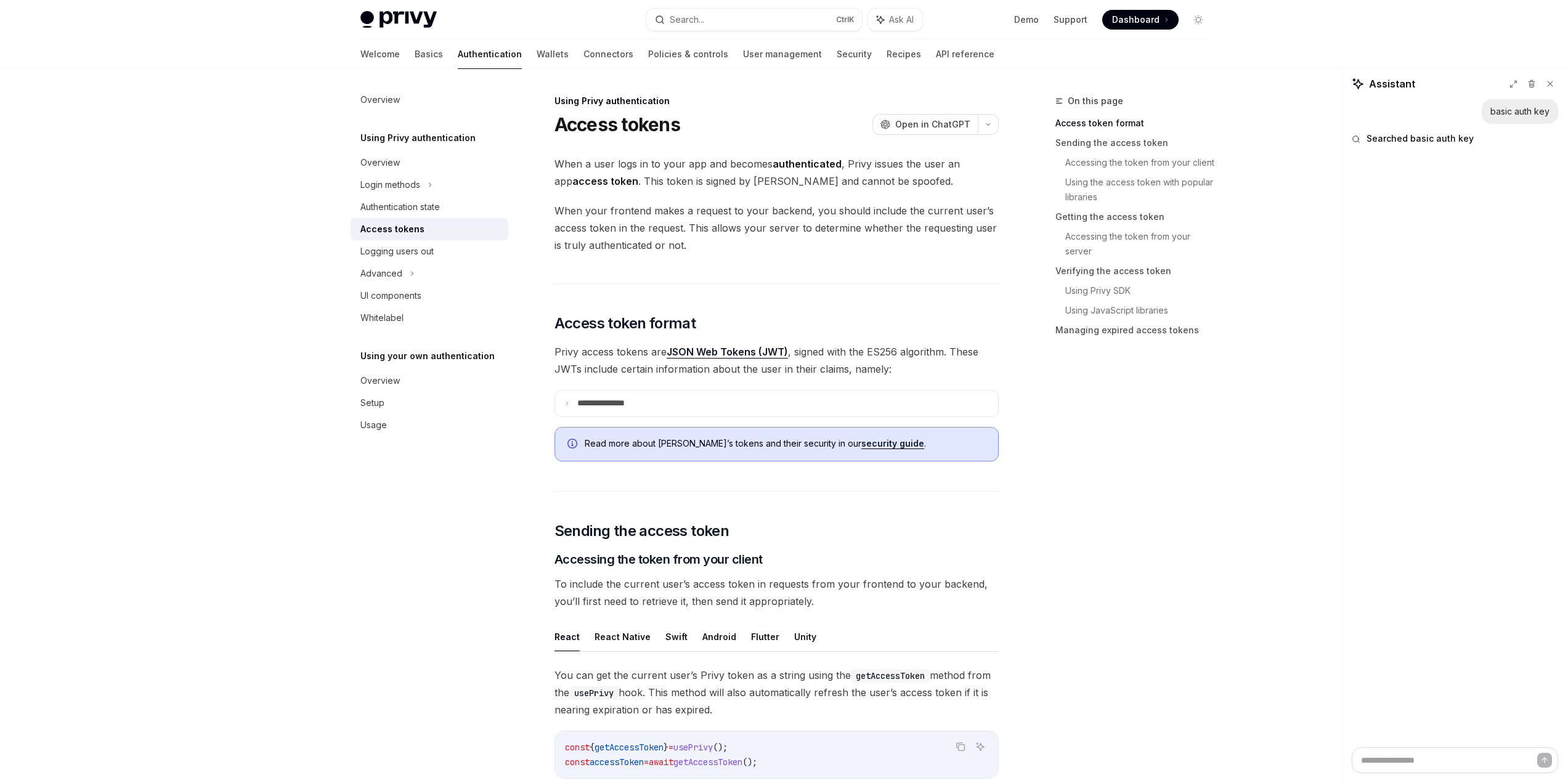
type textarea "*"
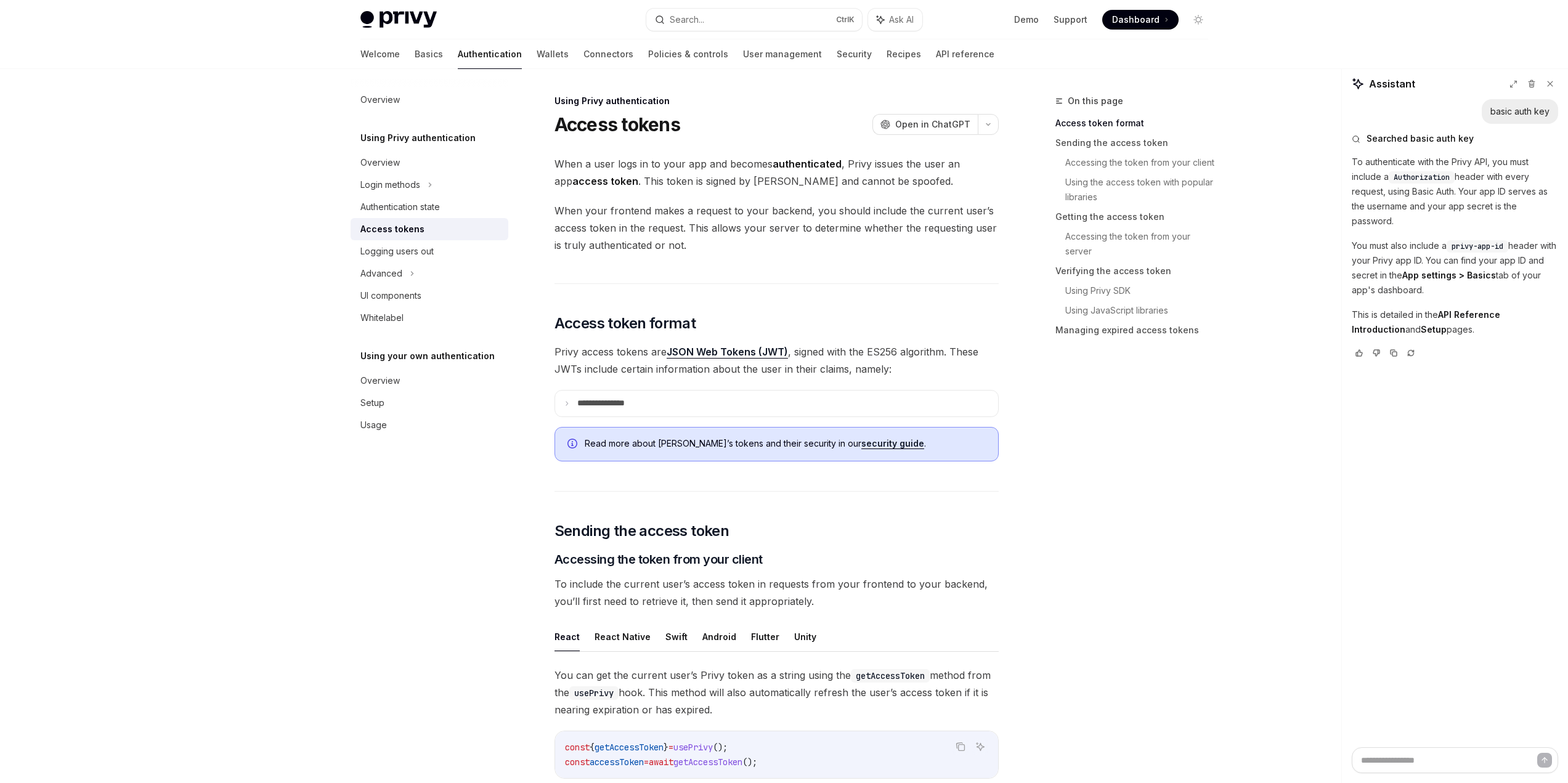
drag, startPoint x: 1445, startPoint y: 225, endPoint x: 1508, endPoint y: 189, distance: 72.6
click at [1508, 189] on p "To authenticate with the Privy API, you must include a Authorization header wit…" at bounding box center [1455, 192] width 206 height 74
click at [1487, 186] on p "To authenticate with the Privy API, you must include a Authorization header wit…" at bounding box center [1455, 192] width 206 height 74
drag, startPoint x: 1487, startPoint y: 186, endPoint x: 1460, endPoint y: 223, distance: 45.8
click at [1460, 223] on p "To authenticate with the Privy API, you must include a Authorization header wit…" at bounding box center [1455, 192] width 206 height 74
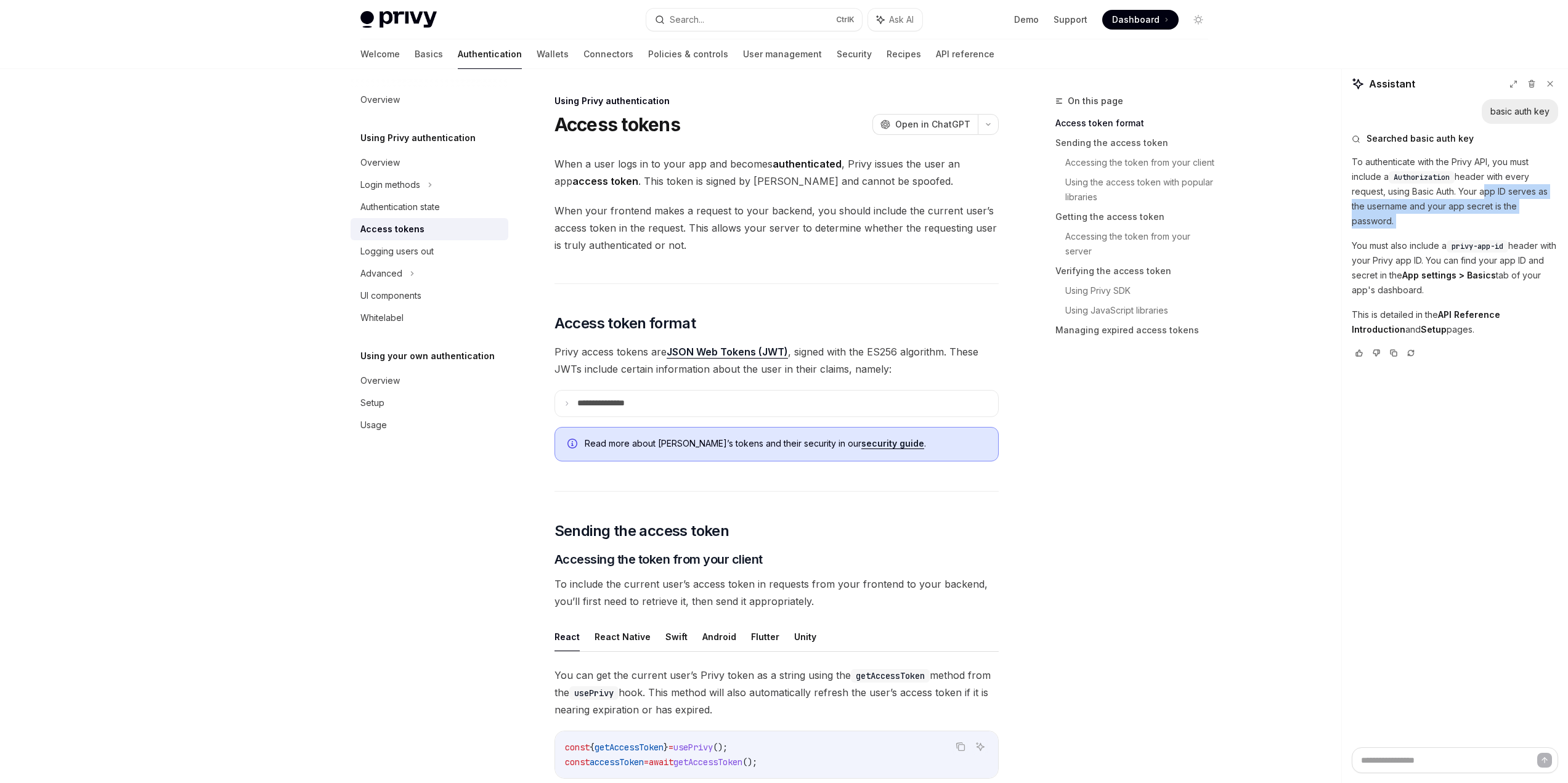
click at [1460, 223] on p "To authenticate with the Privy API, you must include a Authorization header wit…" at bounding box center [1455, 192] width 206 height 74
drag, startPoint x: 1460, startPoint y: 223, endPoint x: 1479, endPoint y: 178, distance: 48.8
click at [1479, 178] on p "To authenticate with the Privy API, you must include a Authorization header wit…" at bounding box center [1455, 192] width 206 height 74
drag, startPoint x: 1479, startPoint y: 178, endPoint x: 1473, endPoint y: 210, distance: 32.6
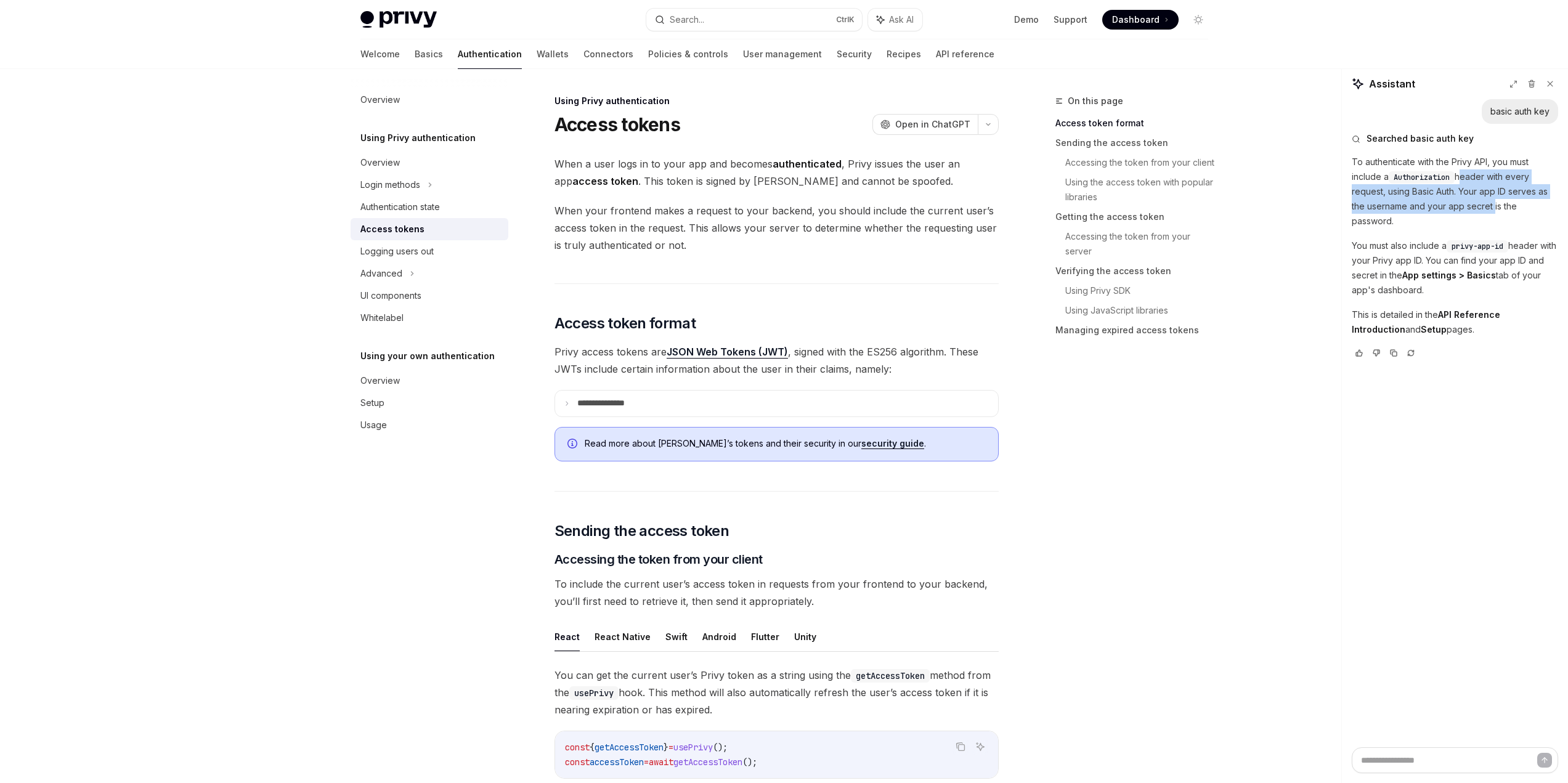
click at [1473, 210] on p "To authenticate with the Privy API, you must include a Authorization header wit…" at bounding box center [1455, 192] width 206 height 74
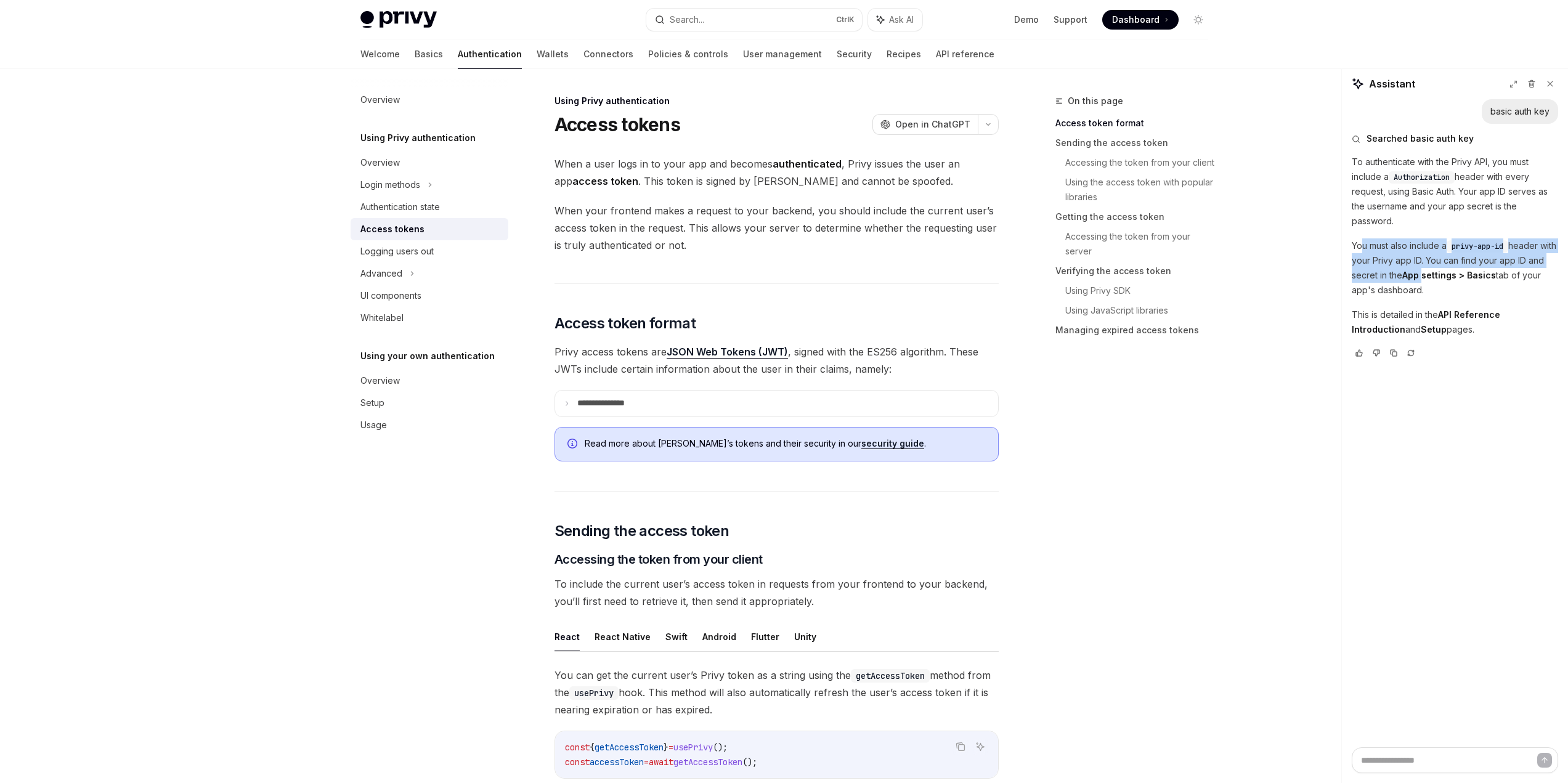
drag, startPoint x: 1442, startPoint y: 277, endPoint x: 1362, endPoint y: 248, distance: 85.1
click at [1364, 250] on p "You must also include a privy-app-id header with your Privy app ID. You can fin…" at bounding box center [1455, 268] width 206 height 59
click at [1362, 248] on p "You must also include a privy-app-id header with your Privy app ID. You can fin…" at bounding box center [1455, 268] width 206 height 59
drag, startPoint x: 1362, startPoint y: 248, endPoint x: 1416, endPoint y: 280, distance: 62.8
click at [1415, 280] on p "You must also include a privy-app-id header with your Privy app ID. You can fin…" at bounding box center [1455, 268] width 206 height 59
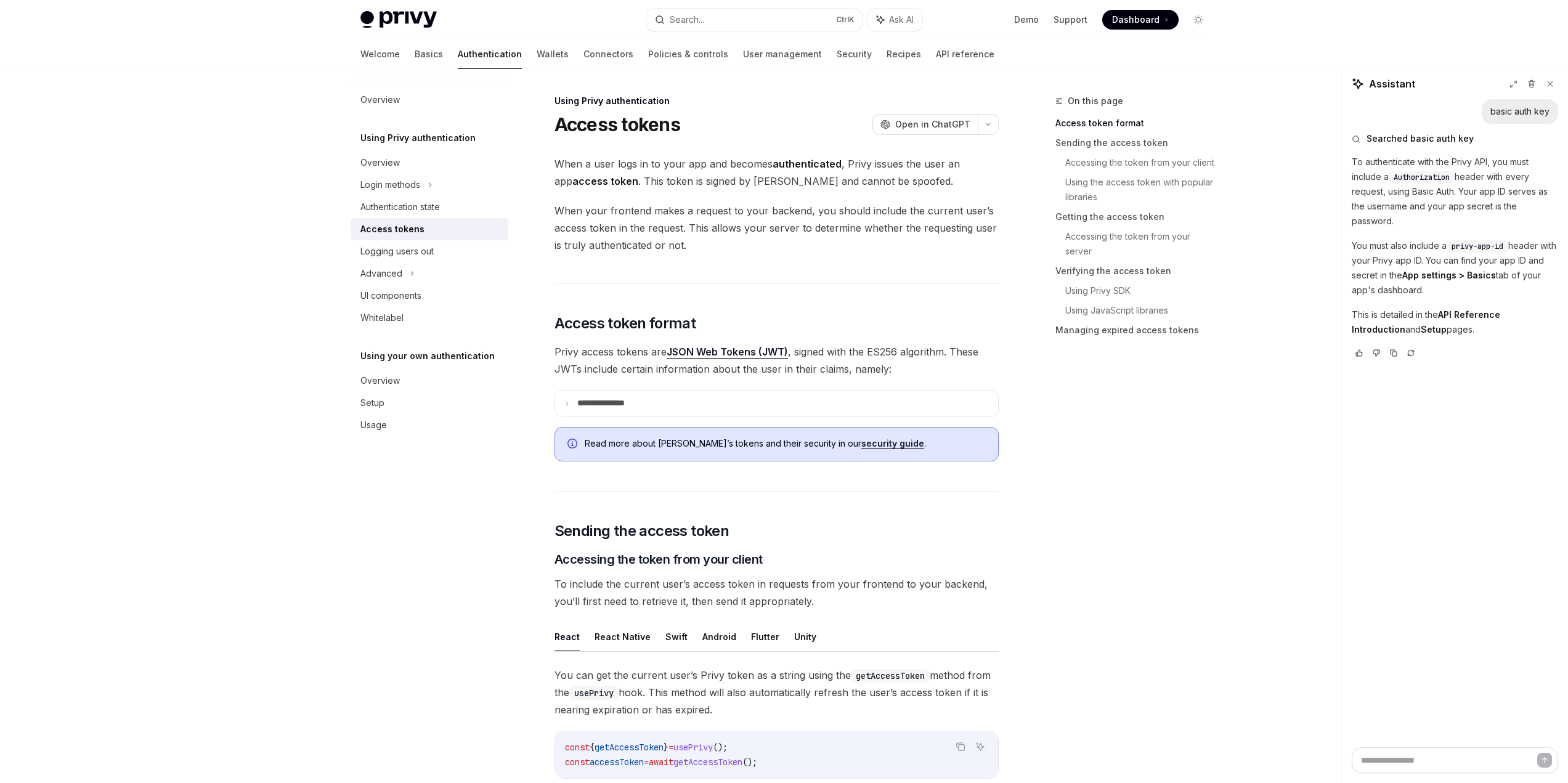
click at [1416, 280] on p "You must also include a privy-app-id header with your Privy app ID. You can fin…" at bounding box center [1455, 268] width 206 height 59
drag, startPoint x: 1416, startPoint y: 280, endPoint x: 1349, endPoint y: 244, distance: 76.1
click at [1349, 244] on div "basic auth key Searched basic auth key To authenticate with the Privy API, you …" at bounding box center [1455, 423] width 226 height 648
click at [1349, 244] on div "basic auth key Searched basic auth key To authenticate with the Privy API, you …" at bounding box center [1455, 423] width 226 height 648
drag, startPoint x: 1349, startPoint y: 244, endPoint x: 1487, endPoint y: 286, distance: 144.2
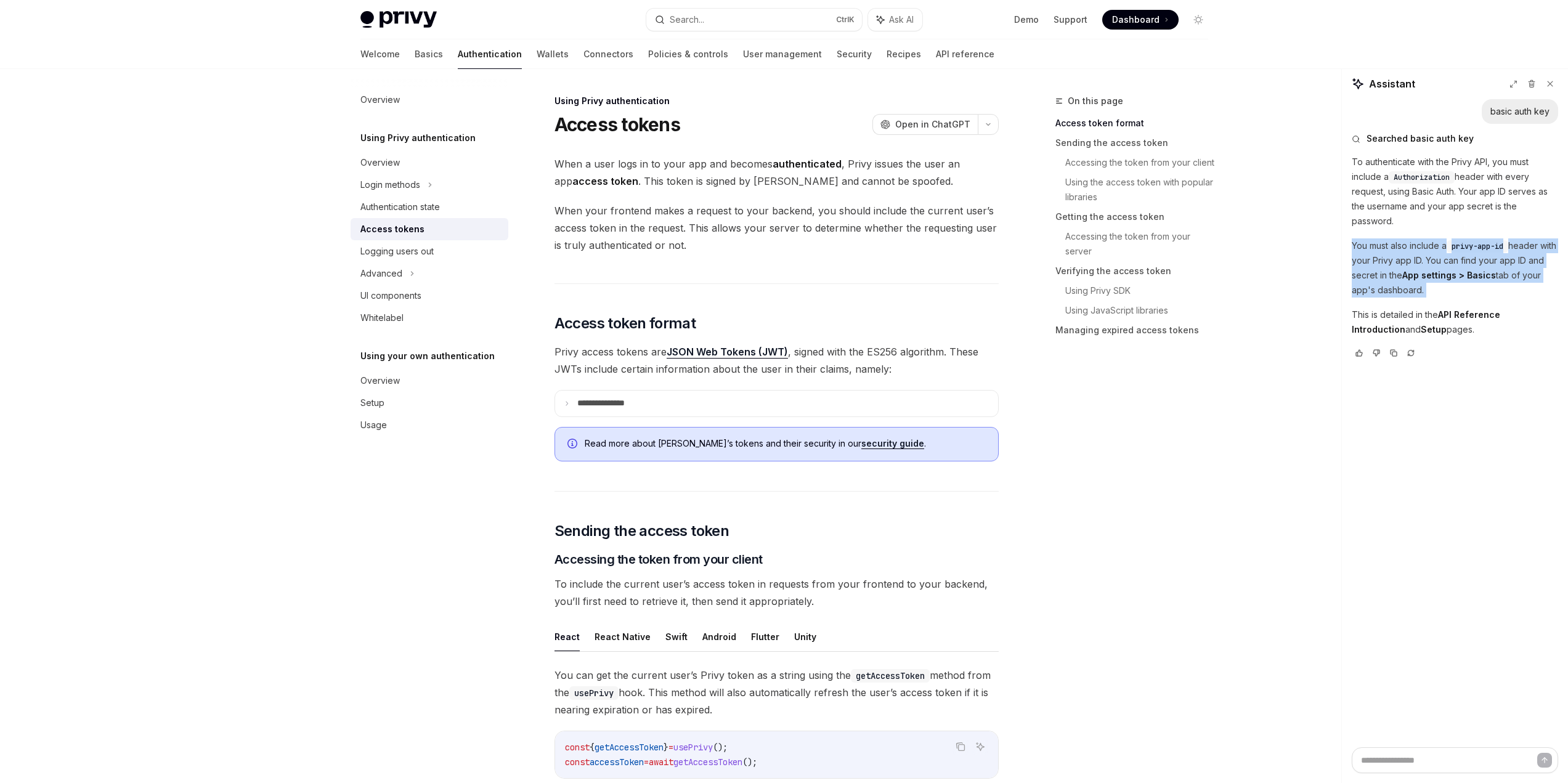
click at [1480, 286] on div "basic auth key Searched basic auth key To authenticate with the Privy API, you …" at bounding box center [1455, 423] width 226 height 648
click at [1487, 286] on p "You must also include a privy-app-id header with your Privy app ID. You can fin…" at bounding box center [1455, 268] width 206 height 59
drag, startPoint x: 1349, startPoint y: 247, endPoint x: 1333, endPoint y: 237, distance: 18.9
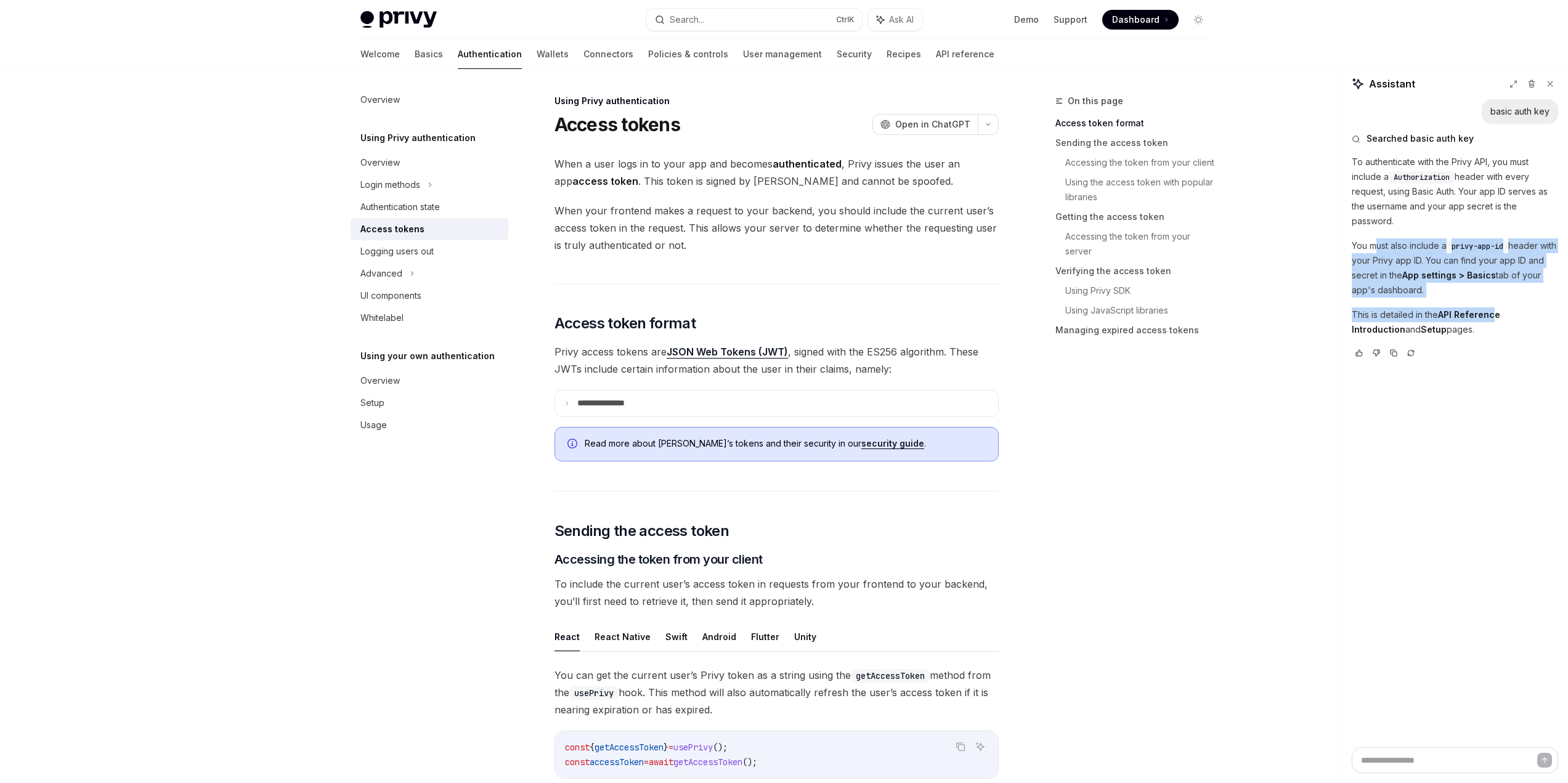
drag, startPoint x: 1472, startPoint y: 291, endPoint x: 1500, endPoint y: 305, distance: 31.3
click at [1500, 304] on div "To authenticate with the Privy API, you must include a Authorization header wit…" at bounding box center [1455, 246] width 206 height 182
click at [1500, 305] on div "To authenticate with the Privy API, you must include a Authorization header wit…" at bounding box center [1455, 246] width 206 height 182
drag, startPoint x: 1481, startPoint y: 315, endPoint x: 1379, endPoint y: 194, distance: 158.3
click at [1378, 211] on div "To authenticate with the Privy API, you must include a Authorization header wit…" at bounding box center [1455, 246] width 206 height 182
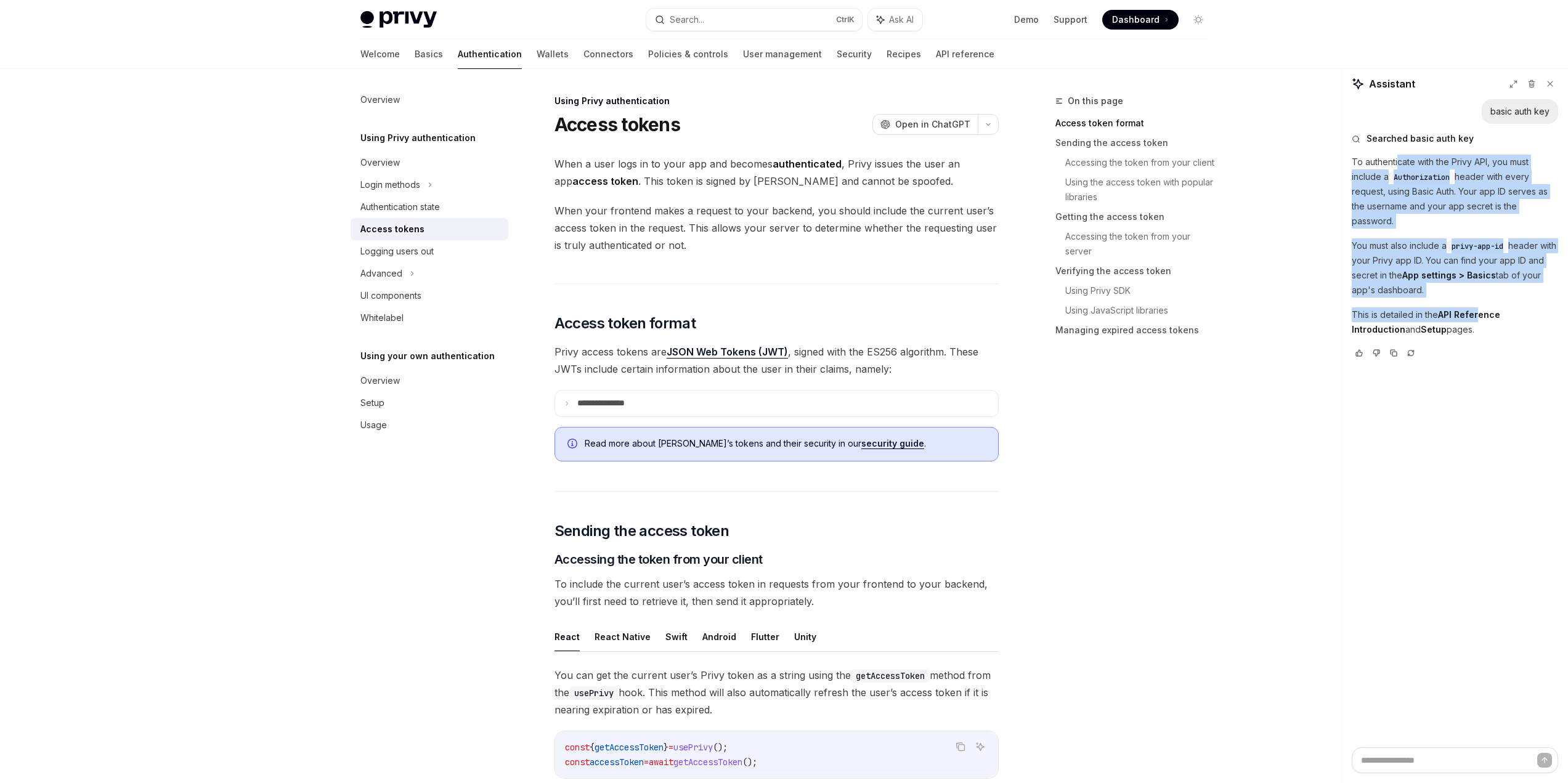
drag, startPoint x: 1398, startPoint y: 160, endPoint x: 1502, endPoint y: 333, distance: 201.9
click at [1494, 325] on div "To authenticate with the Privy API, you must include a Authorization header wit…" at bounding box center [1455, 246] width 206 height 182
click at [1509, 340] on div "Searched basic auth key To authenticate with the Privy API, you must include a …" at bounding box center [1455, 246] width 206 height 244
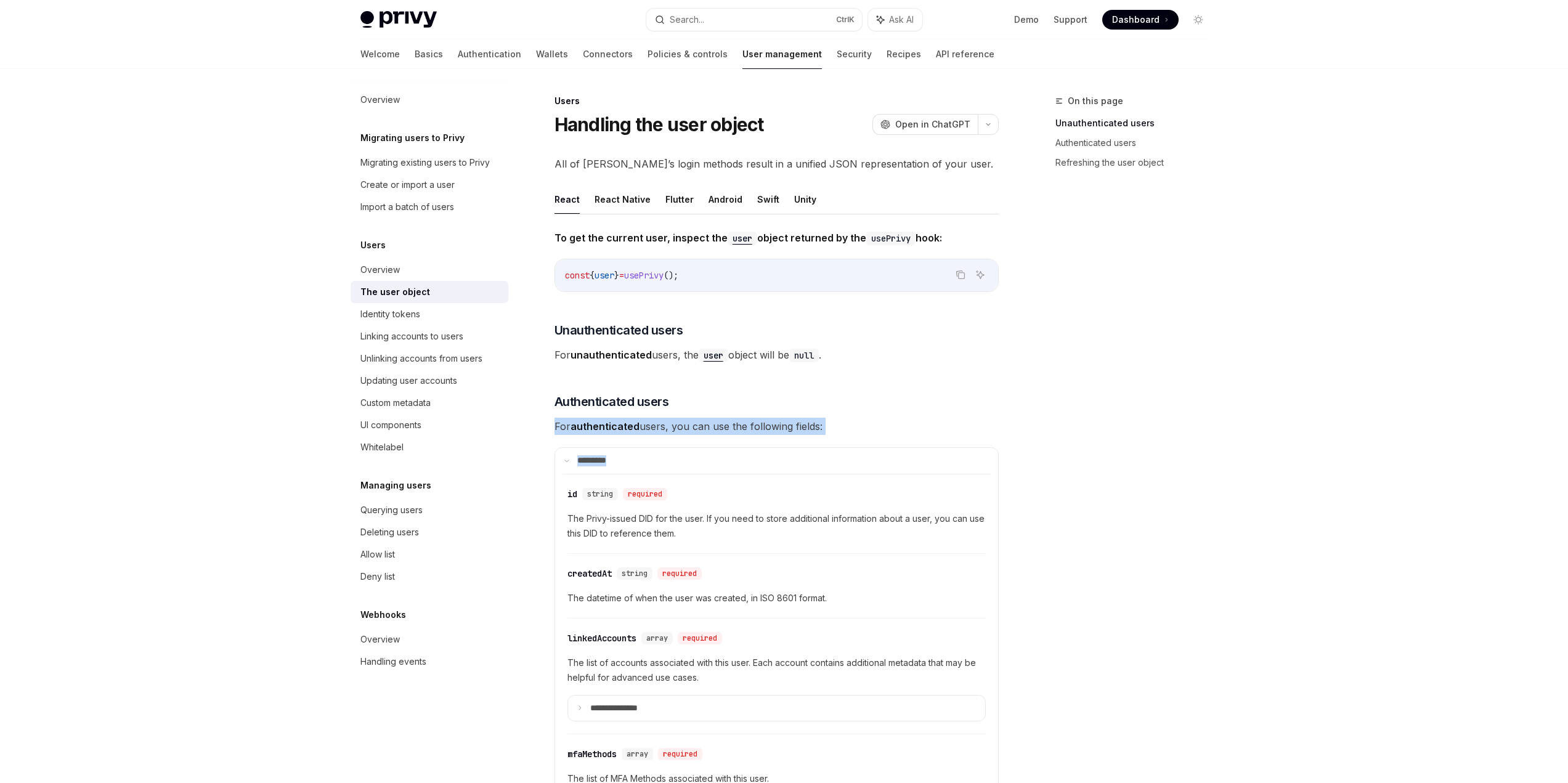
drag, startPoint x: 837, startPoint y: 438, endPoint x: 553, endPoint y: 427, distance: 284.2
drag, startPoint x: 553, startPoint y: 427, endPoint x: 949, endPoint y: 426, distance: 396.0
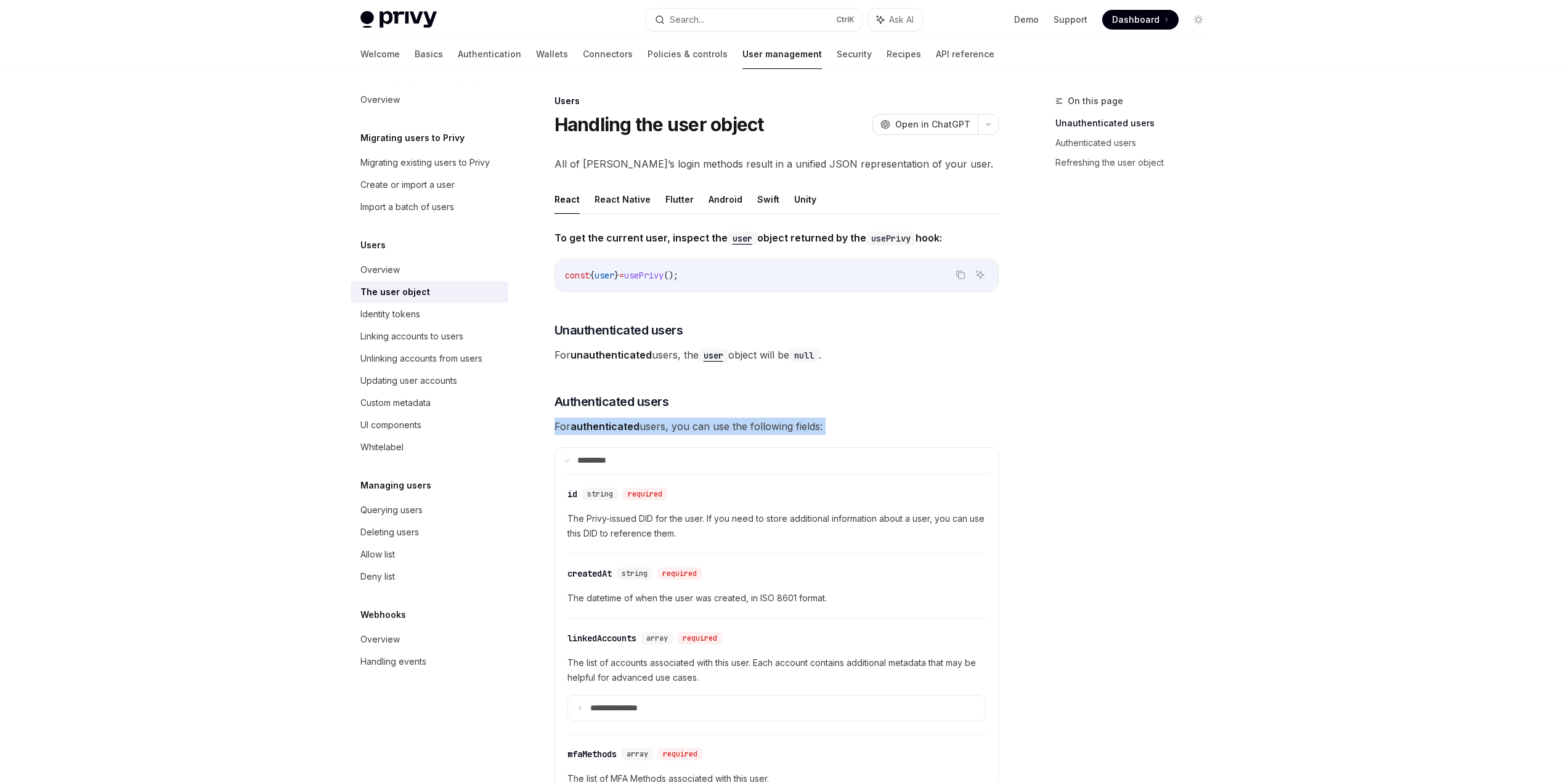
click at [963, 426] on span "For authenticated users, you can use the following fields:" at bounding box center [776, 426] width 444 height 17
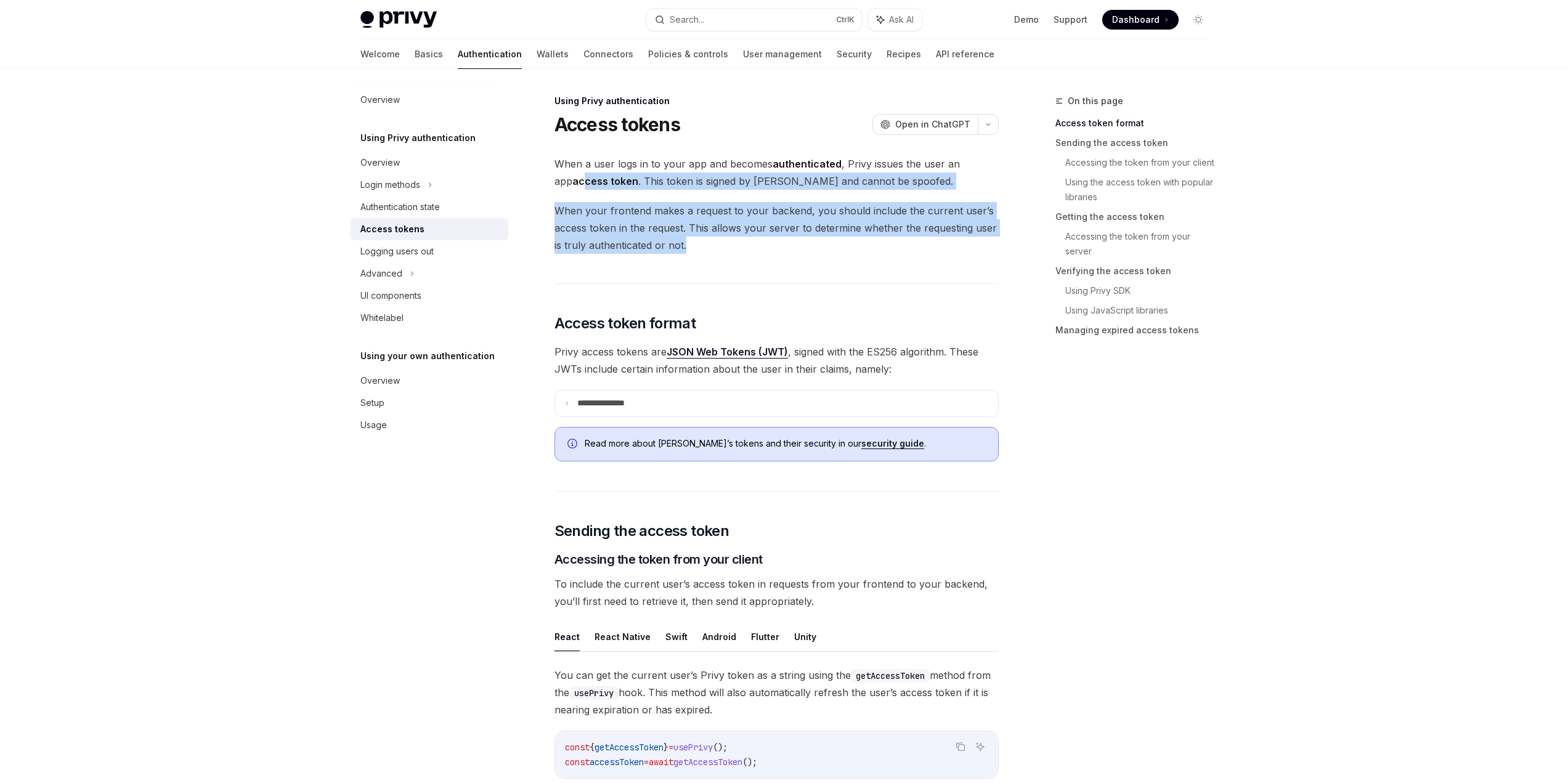
drag, startPoint x: 567, startPoint y: 180, endPoint x: 778, endPoint y: 250, distance: 222.3
click at [778, 250] on span "When your frontend makes a request to your backend, you should include the curr…" at bounding box center [776, 227] width 444 height 52
drag, startPoint x: 778, startPoint y: 250, endPoint x: 623, endPoint y: 179, distance: 170.5
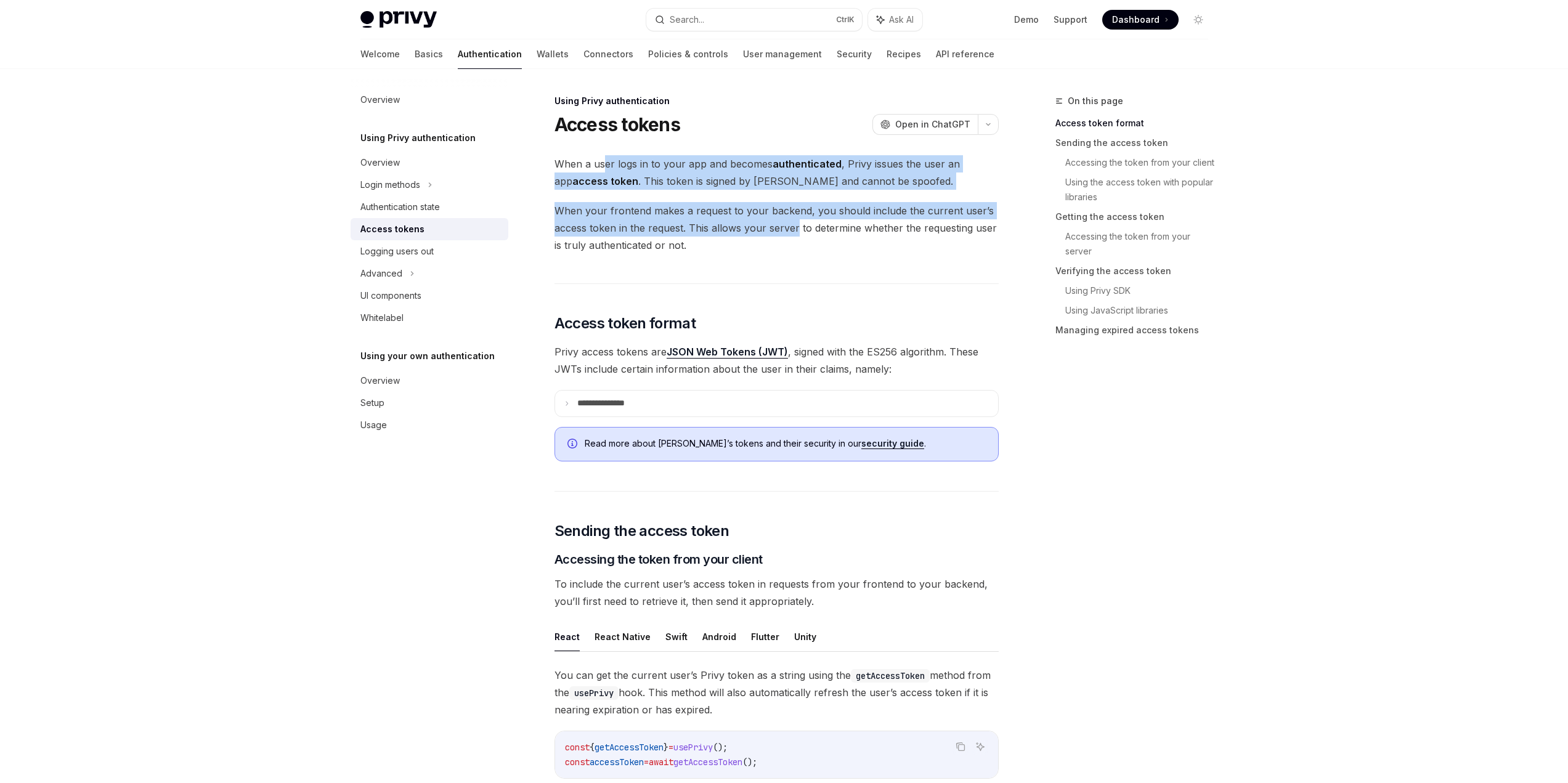
drag, startPoint x: 605, startPoint y: 165, endPoint x: 819, endPoint y: 242, distance: 227.4
click at [819, 242] on span "When your frontend makes a request to your backend, you should include the curr…" at bounding box center [776, 227] width 444 height 52
drag, startPoint x: 819, startPoint y: 242, endPoint x: 560, endPoint y: 158, distance: 272.3
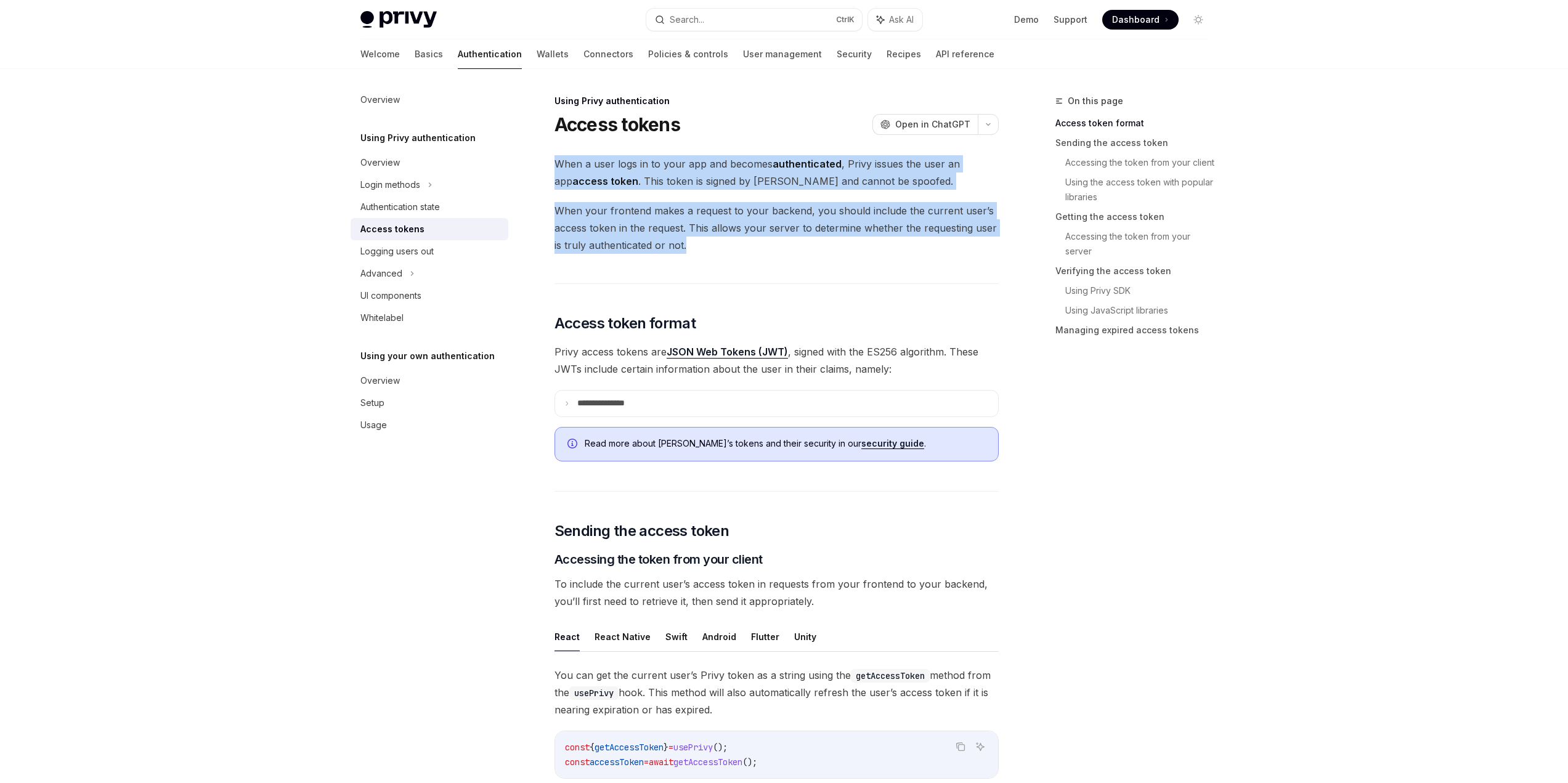
click at [560, 158] on span "When a user logs in to your app and becomes authenticated , Privy issues the us…" at bounding box center [776, 172] width 444 height 34
drag, startPoint x: 560, startPoint y: 158, endPoint x: 855, endPoint y: 259, distance: 311.8
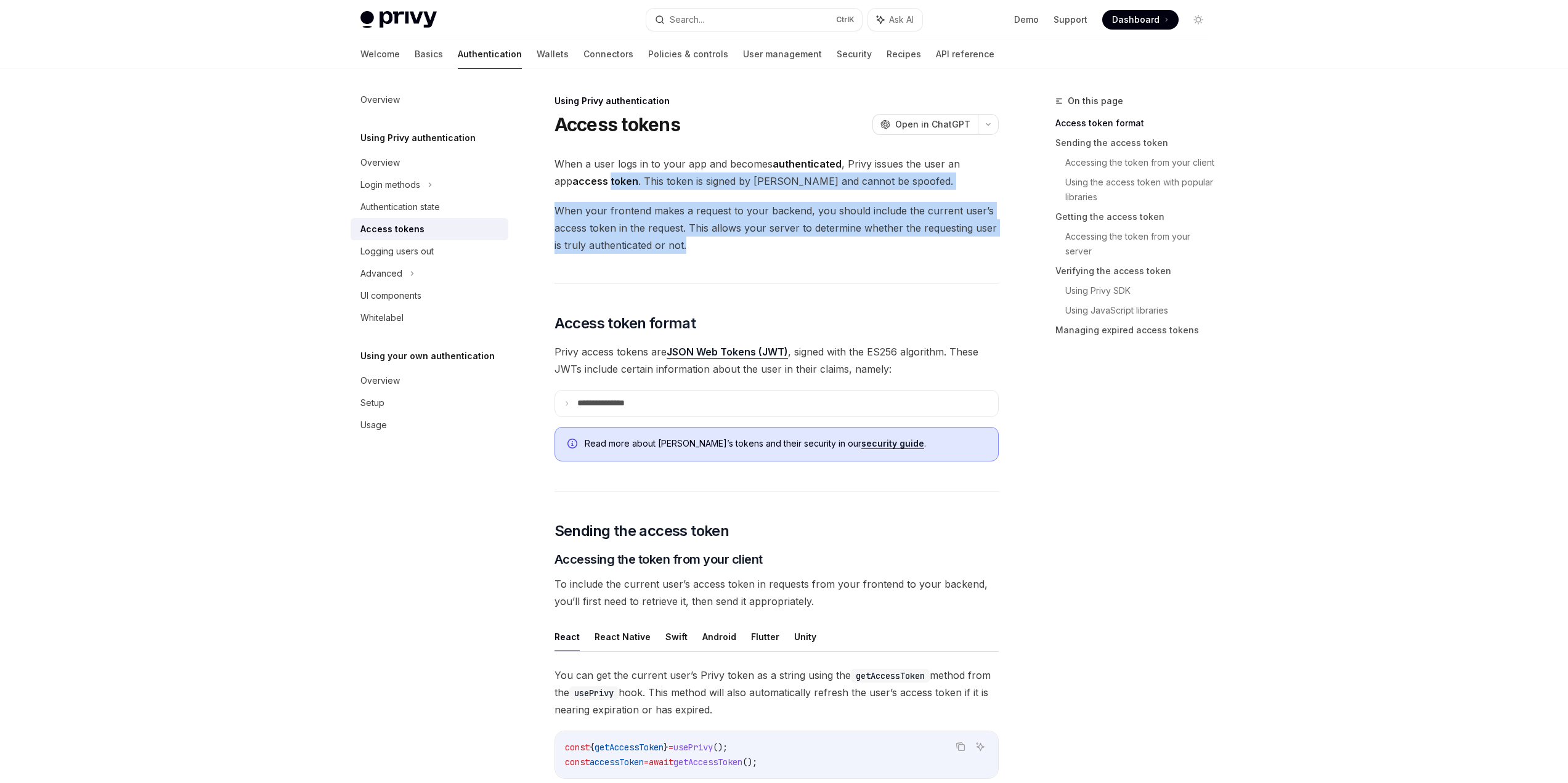
drag, startPoint x: 855, startPoint y: 259, endPoint x: 583, endPoint y: 170, distance: 286.2
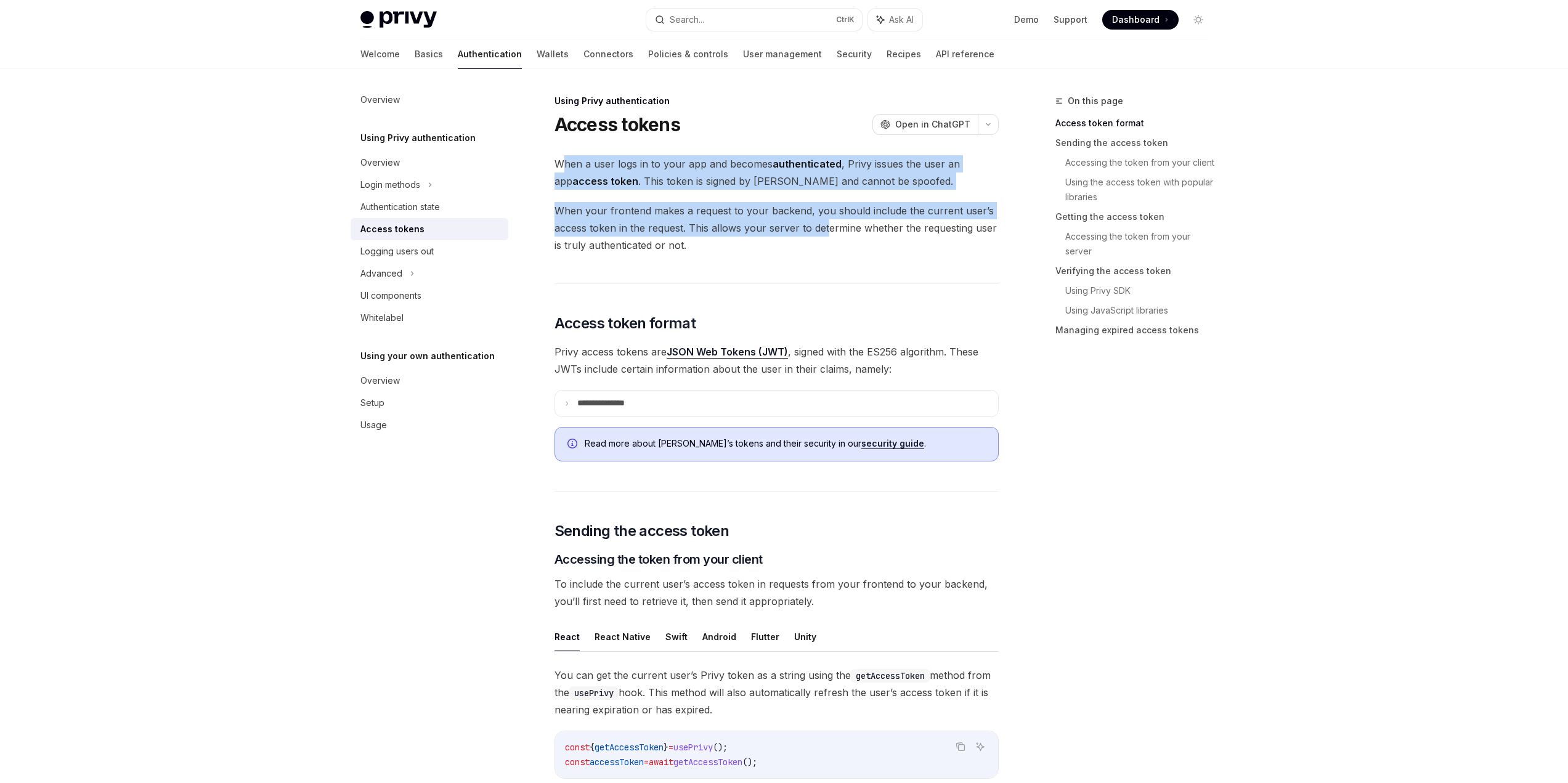
drag, startPoint x: 566, startPoint y: 160, endPoint x: 835, endPoint y: 239, distance: 280.4
click at [835, 239] on span "When your frontend makes a request to your backend, you should include the curr…" at bounding box center [776, 227] width 444 height 52
drag, startPoint x: 668, startPoint y: 195, endPoint x: 591, endPoint y: 161, distance: 84.2
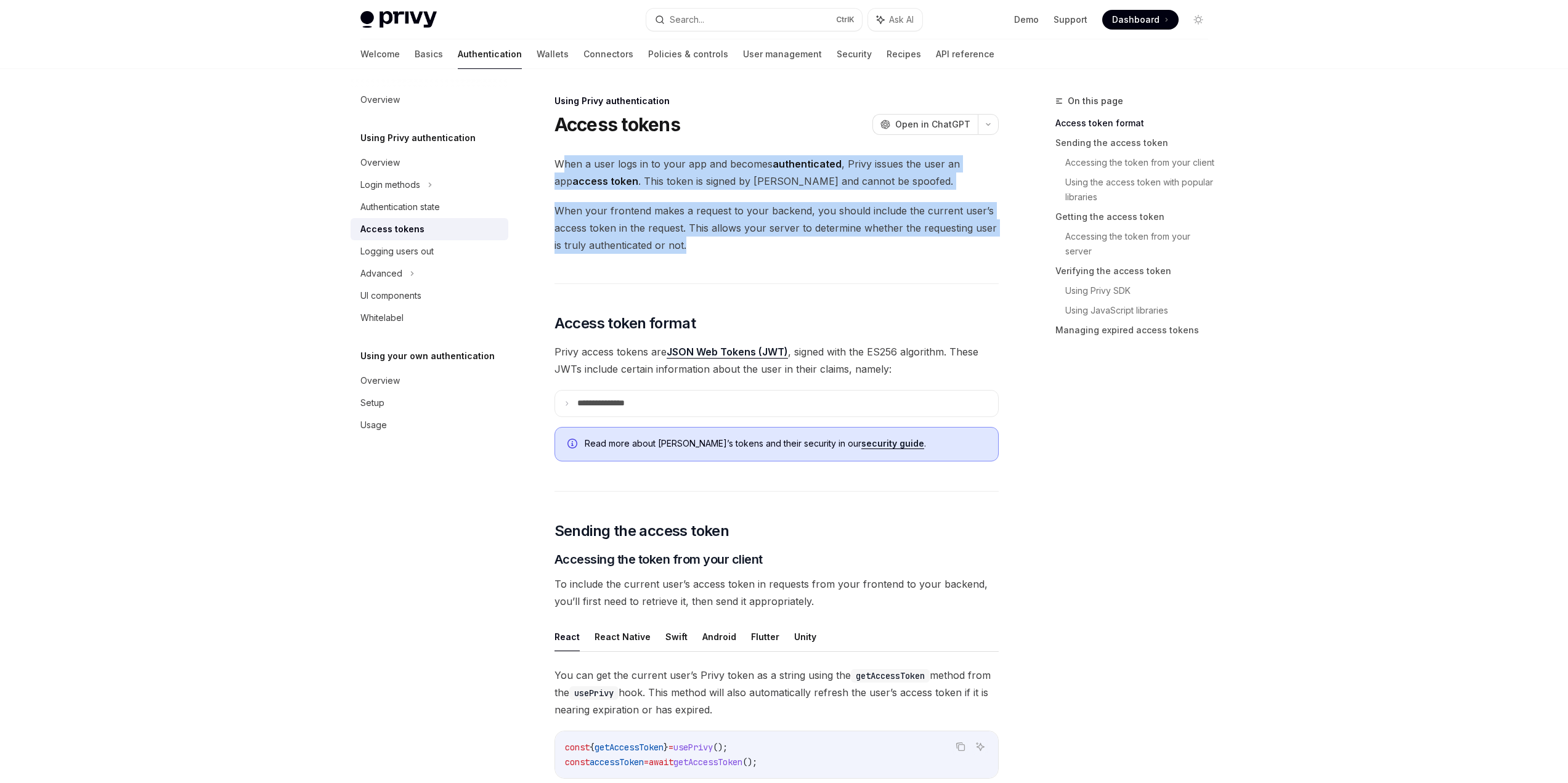
drag, startPoint x: 576, startPoint y: 164, endPoint x: 847, endPoint y: 256, distance: 286.2
click at [701, 27] on div "Search..." at bounding box center [686, 19] width 34 height 15
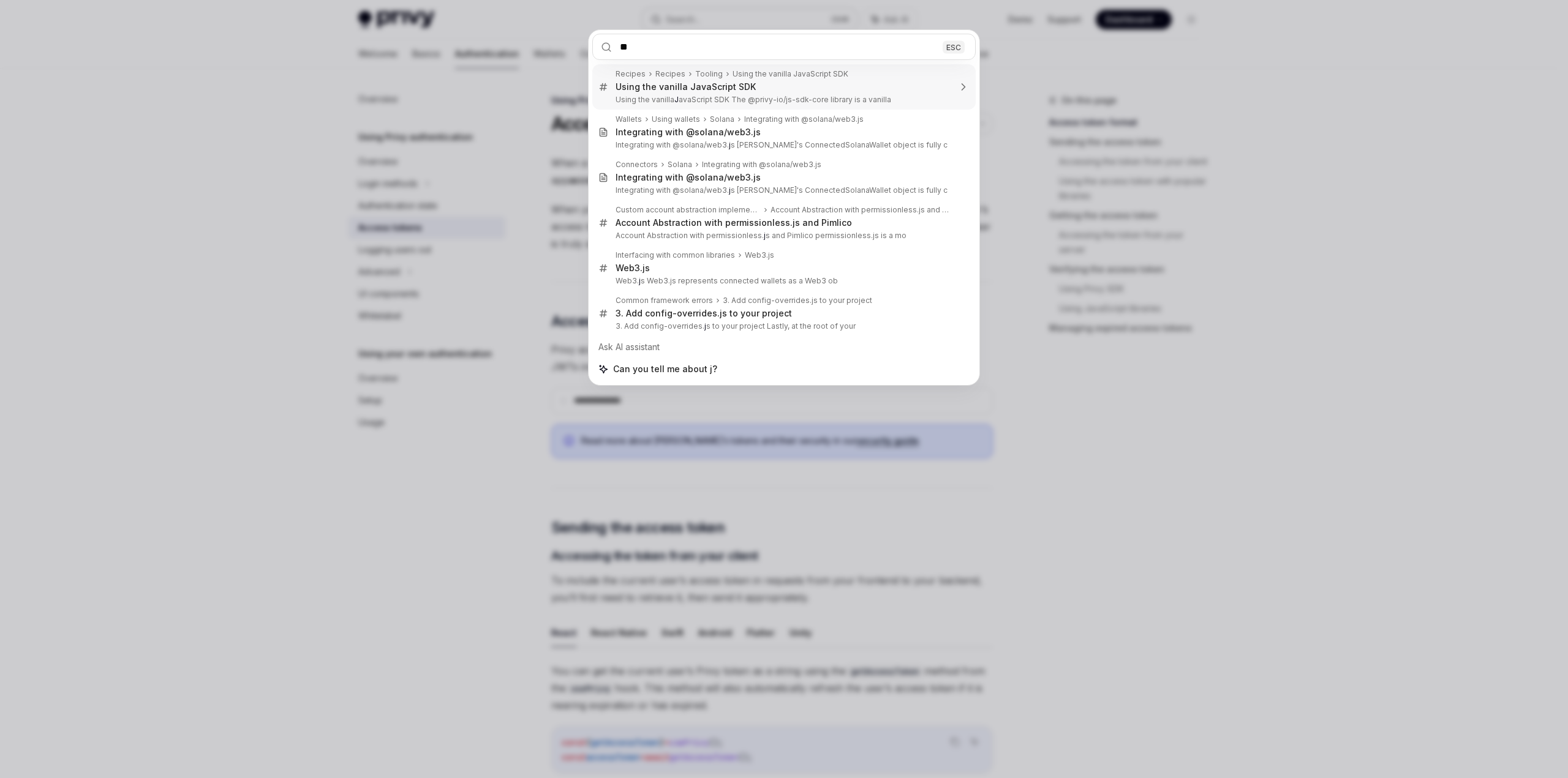
type input "***"
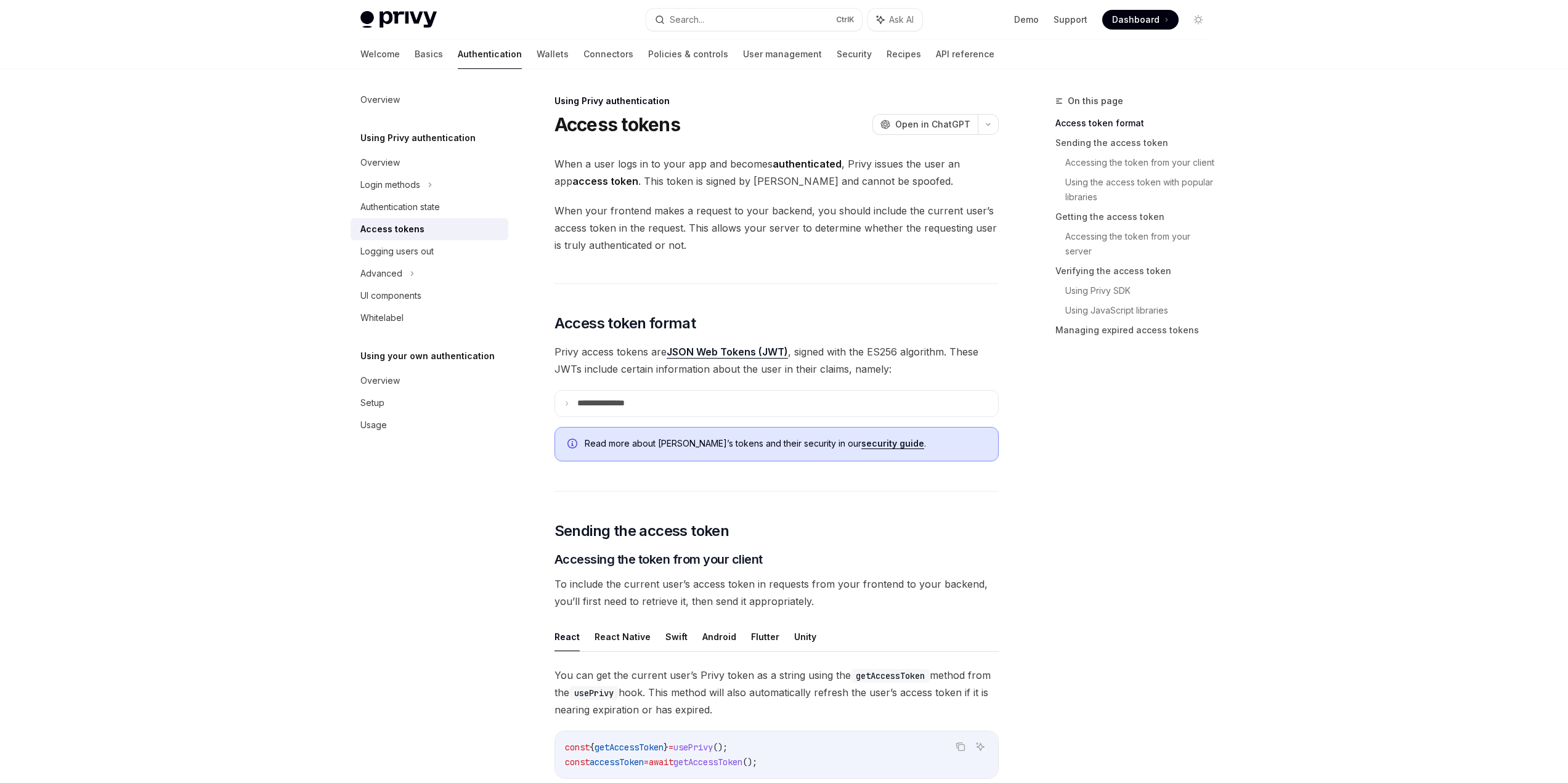
type textarea "*"
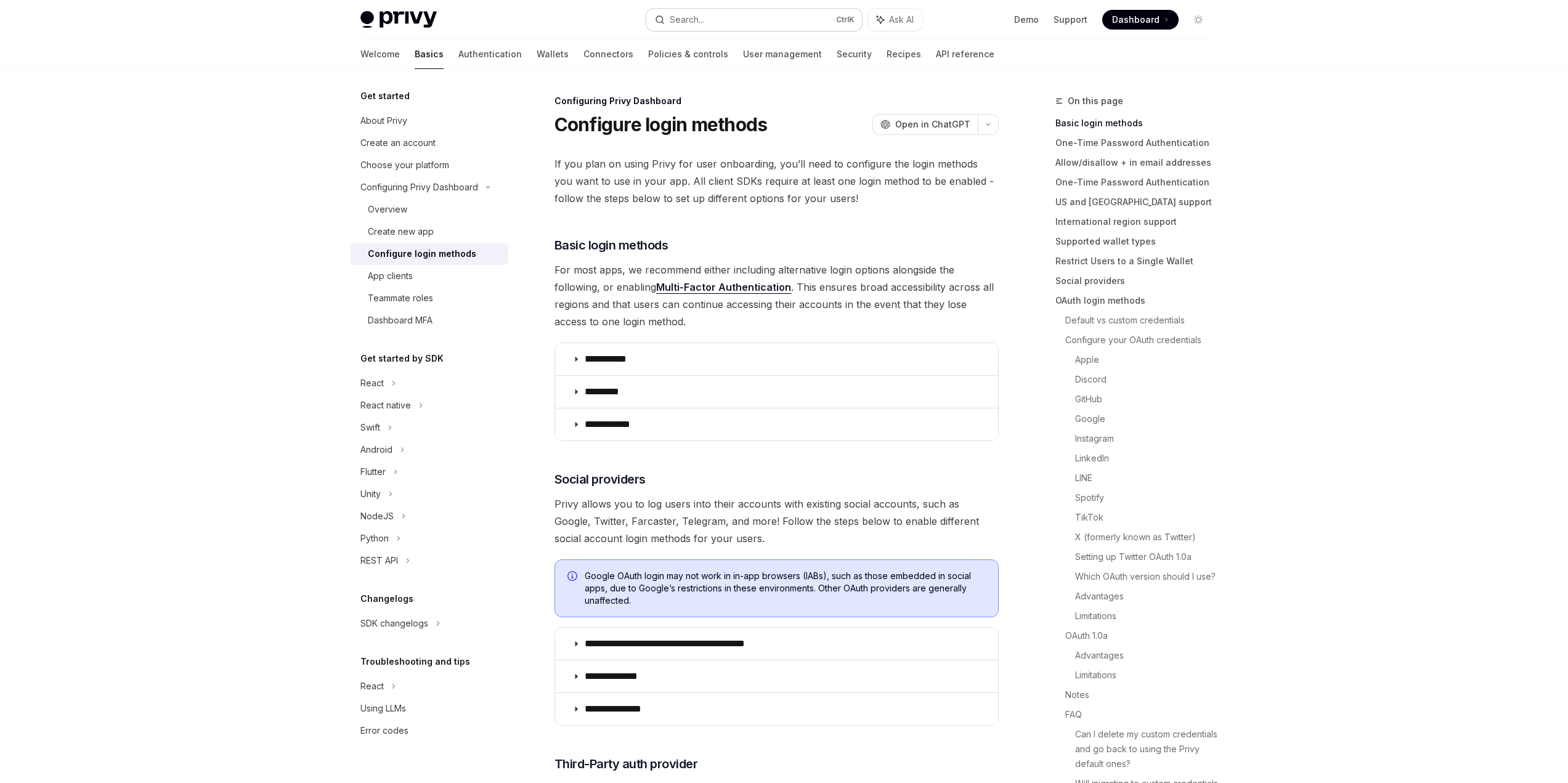
click at [762, 11] on button "Search... Ctrl K" at bounding box center [754, 19] width 216 height 22
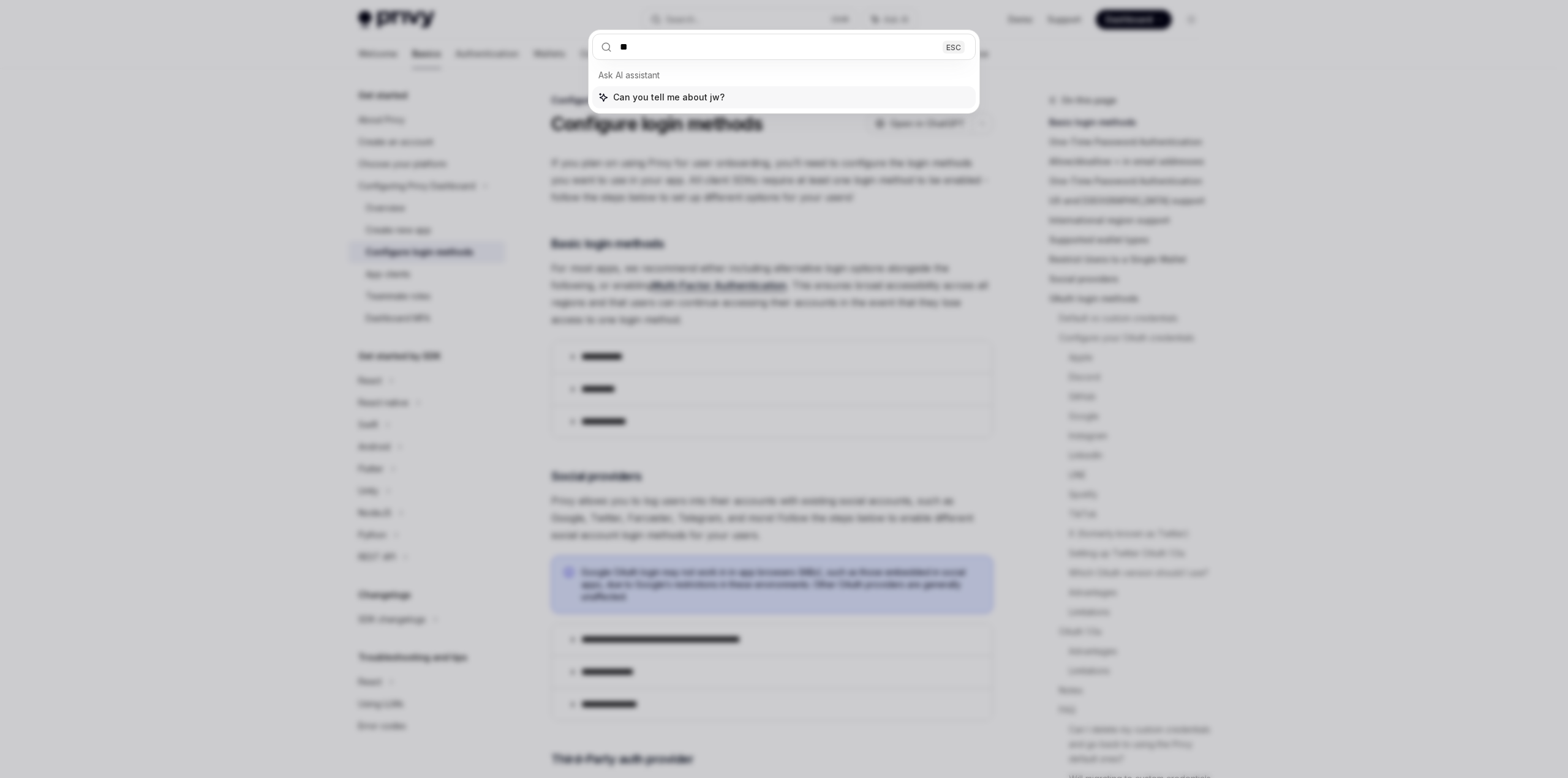
type input "***"
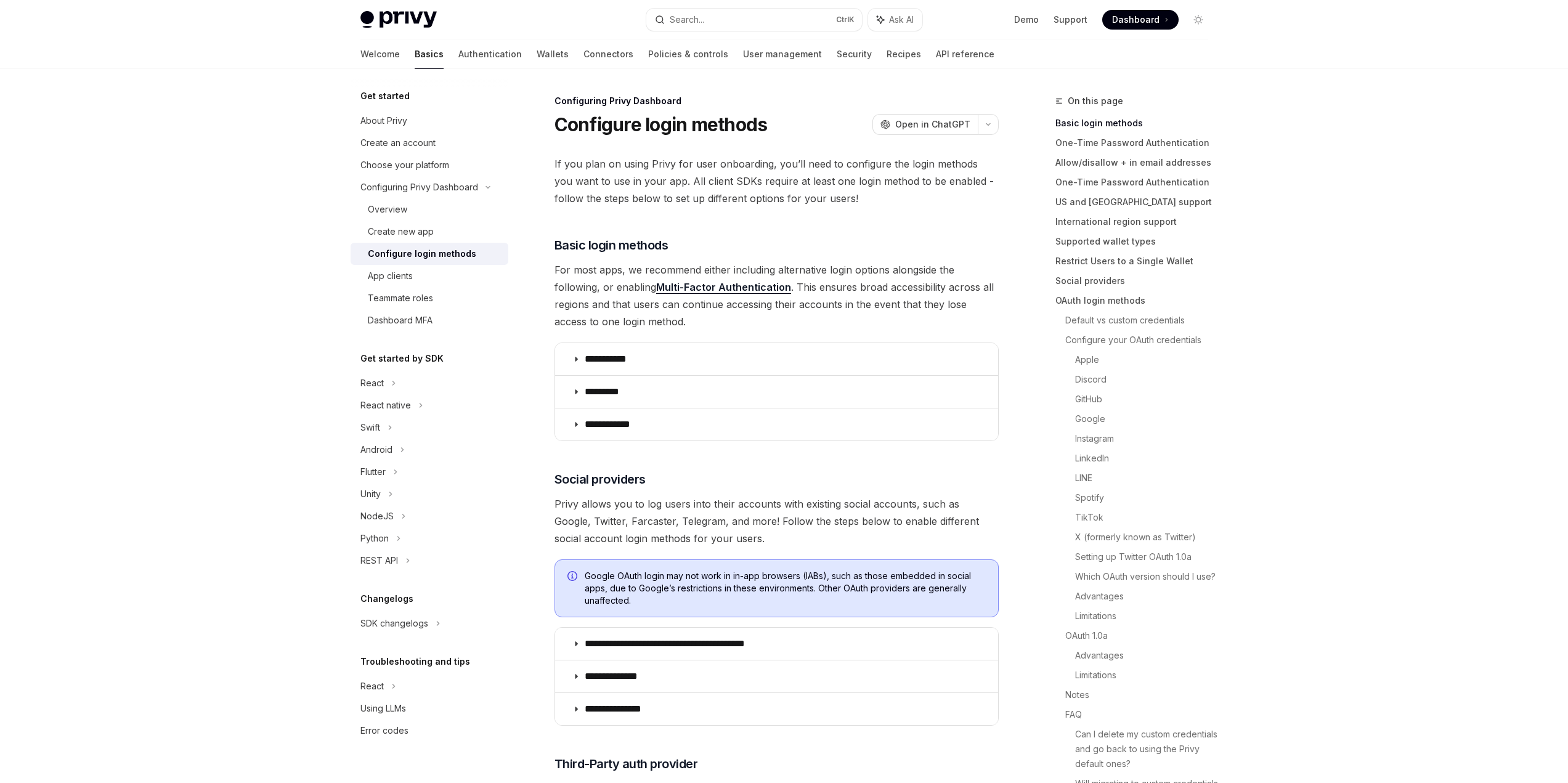
type textarea "*"
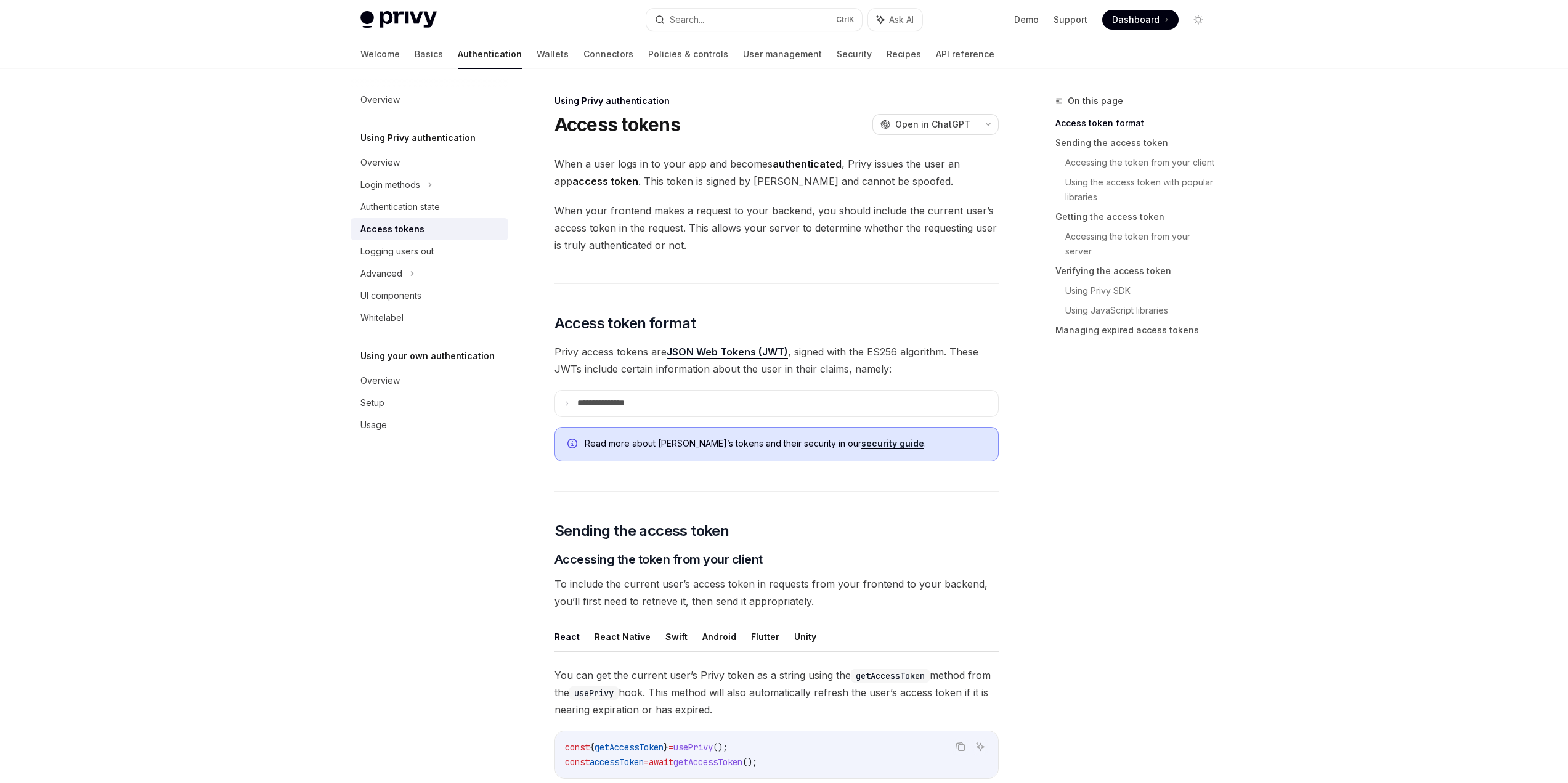
scroll to position [220, 0]
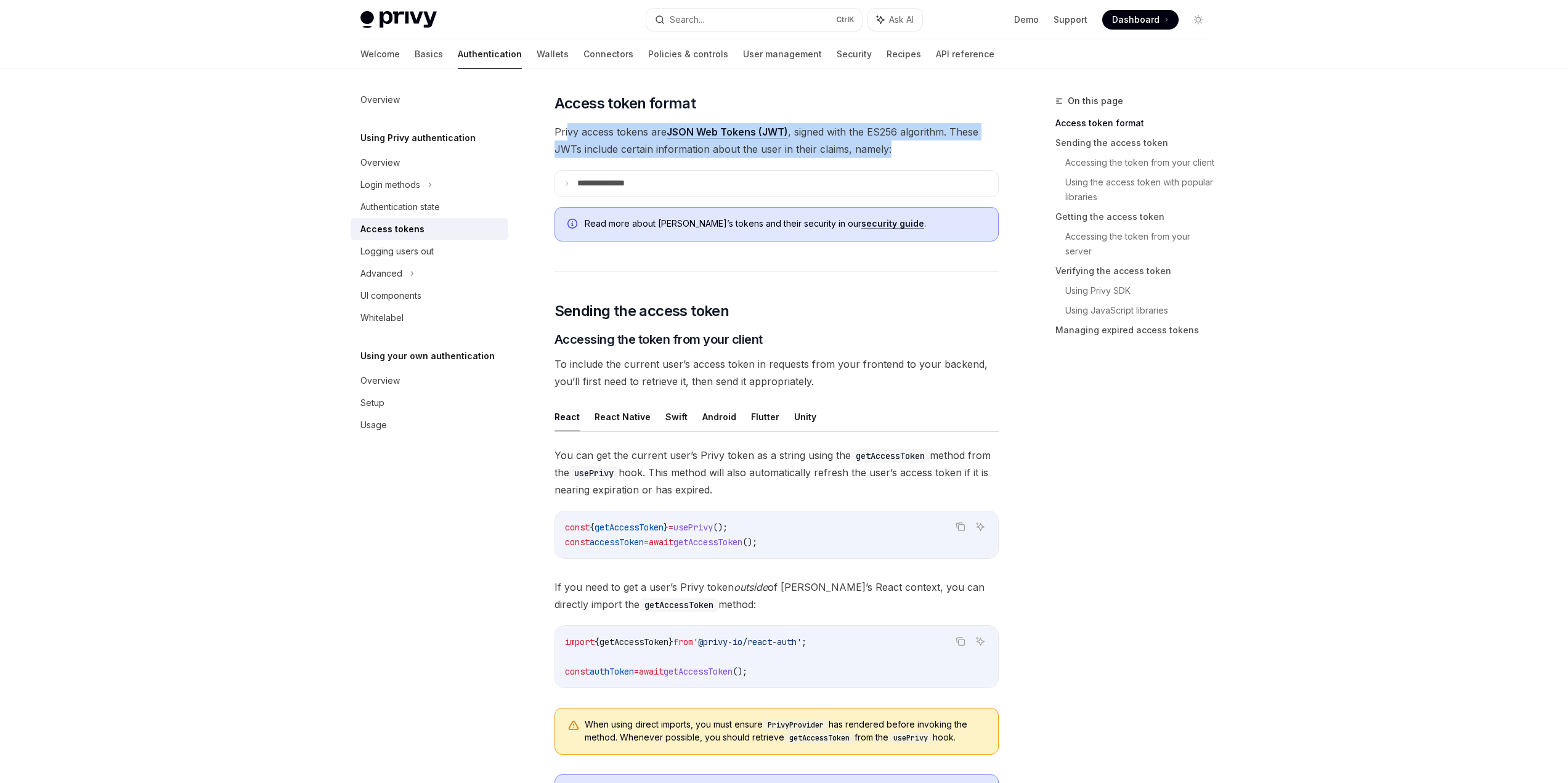
drag, startPoint x: 568, startPoint y: 124, endPoint x: 924, endPoint y: 149, distance: 356.9
click at [924, 149] on span "Privy access tokens are JSON Web Tokens (JWT) , signed with the ES256 algorithm…" at bounding box center [776, 140] width 444 height 34
drag, startPoint x: 678, startPoint y: 141, endPoint x: 552, endPoint y: 133, distance: 126.3
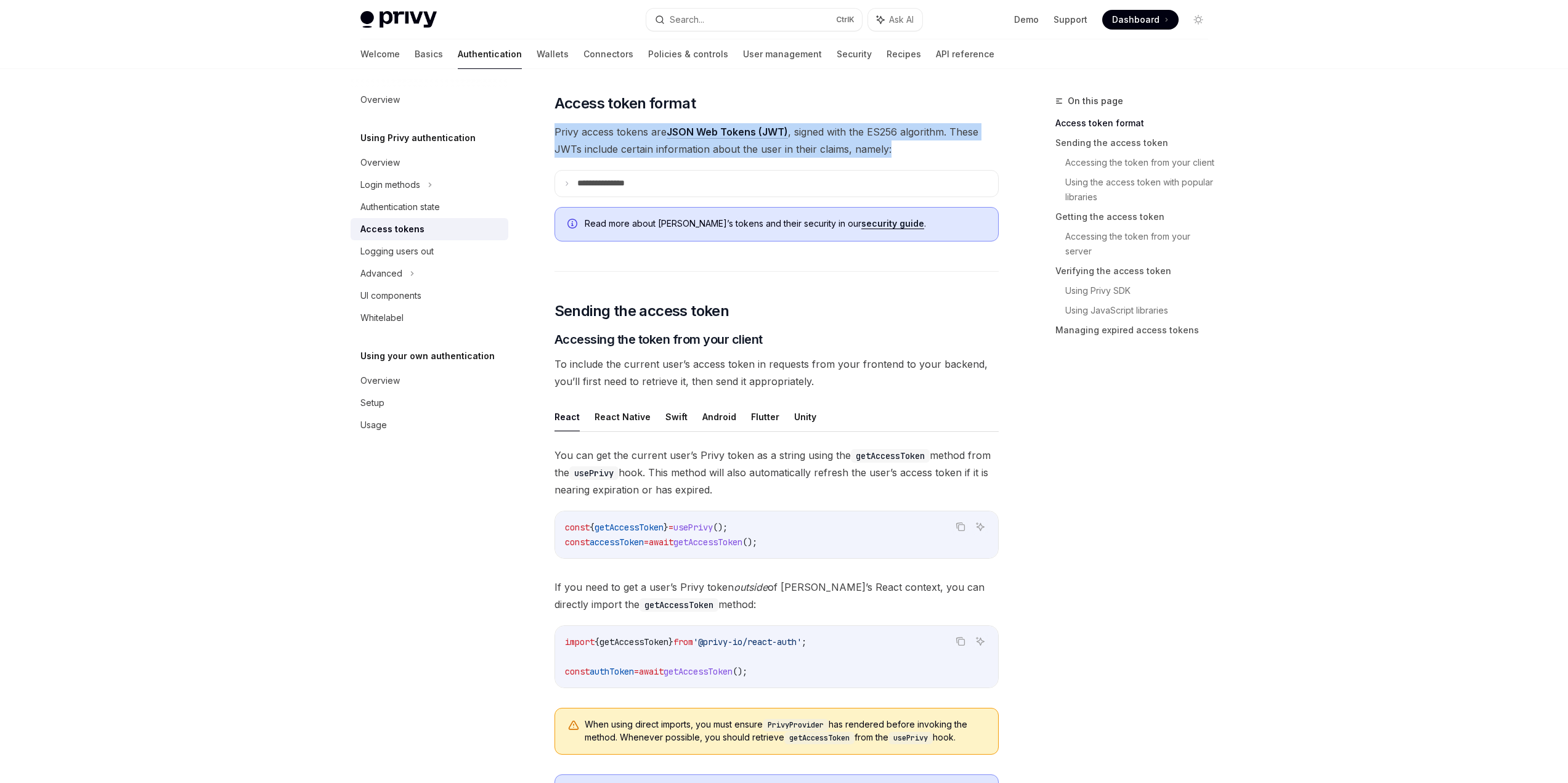
drag, startPoint x: 927, startPoint y: 161, endPoint x: 963, endPoint y: 164, distance: 36.1
drag, startPoint x: 792, startPoint y: 151, endPoint x: 579, endPoint y: 135, distance: 213.6
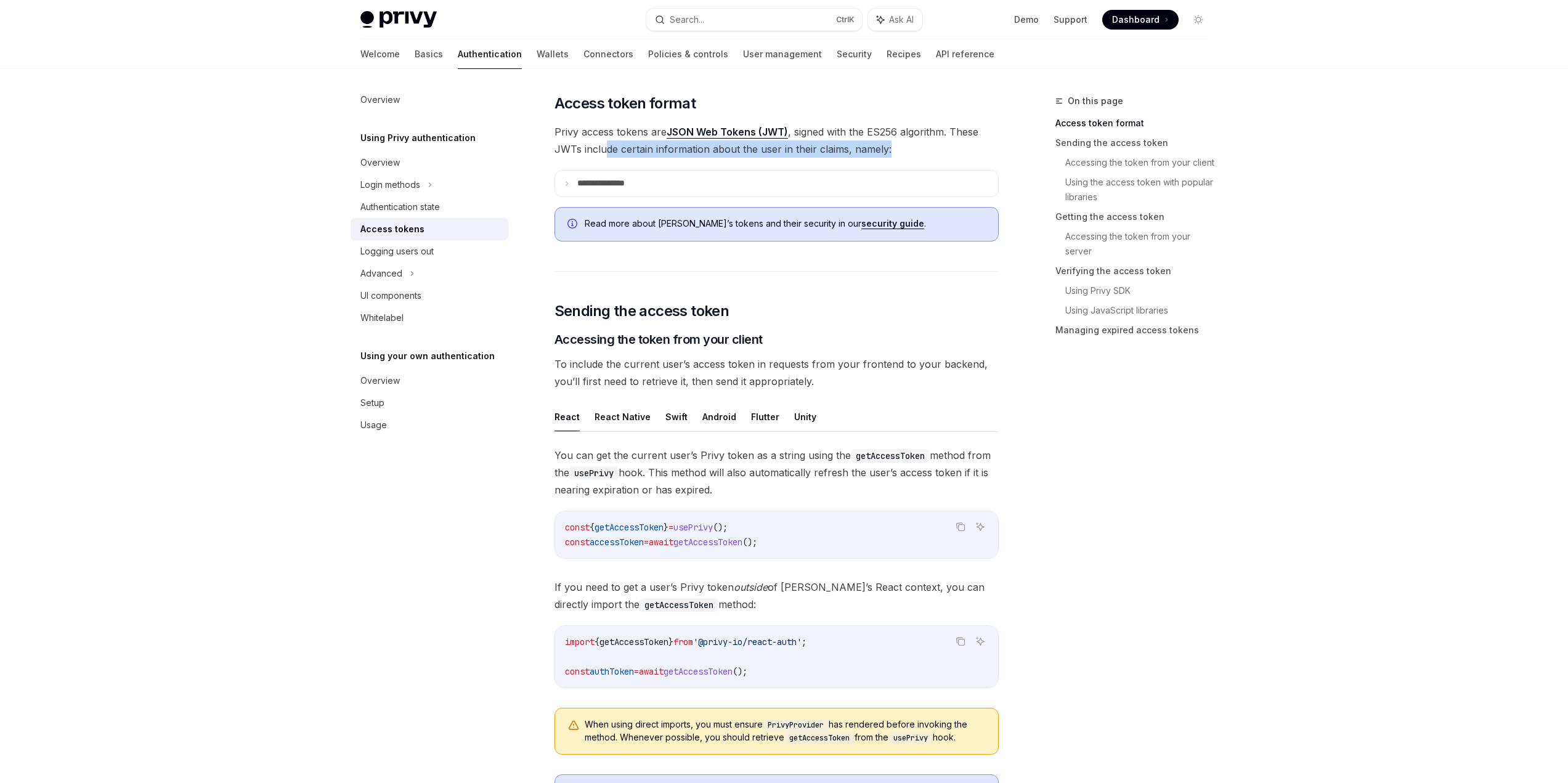
click at [591, 138] on span "Privy access tokens are JSON Web Tokens (JWT) , signed with the ES256 algorithm…" at bounding box center [776, 140] width 444 height 34
drag, startPoint x: 536, startPoint y: 127, endPoint x: 890, endPoint y: 156, distance: 355.2
click at [890, 156] on span "Privy access tokens are JSON Web Tokens (JWT) , signed with the ES256 algorithm…" at bounding box center [776, 140] width 444 height 34
click at [611, 174] on summary "**********" at bounding box center [776, 184] width 443 height 26
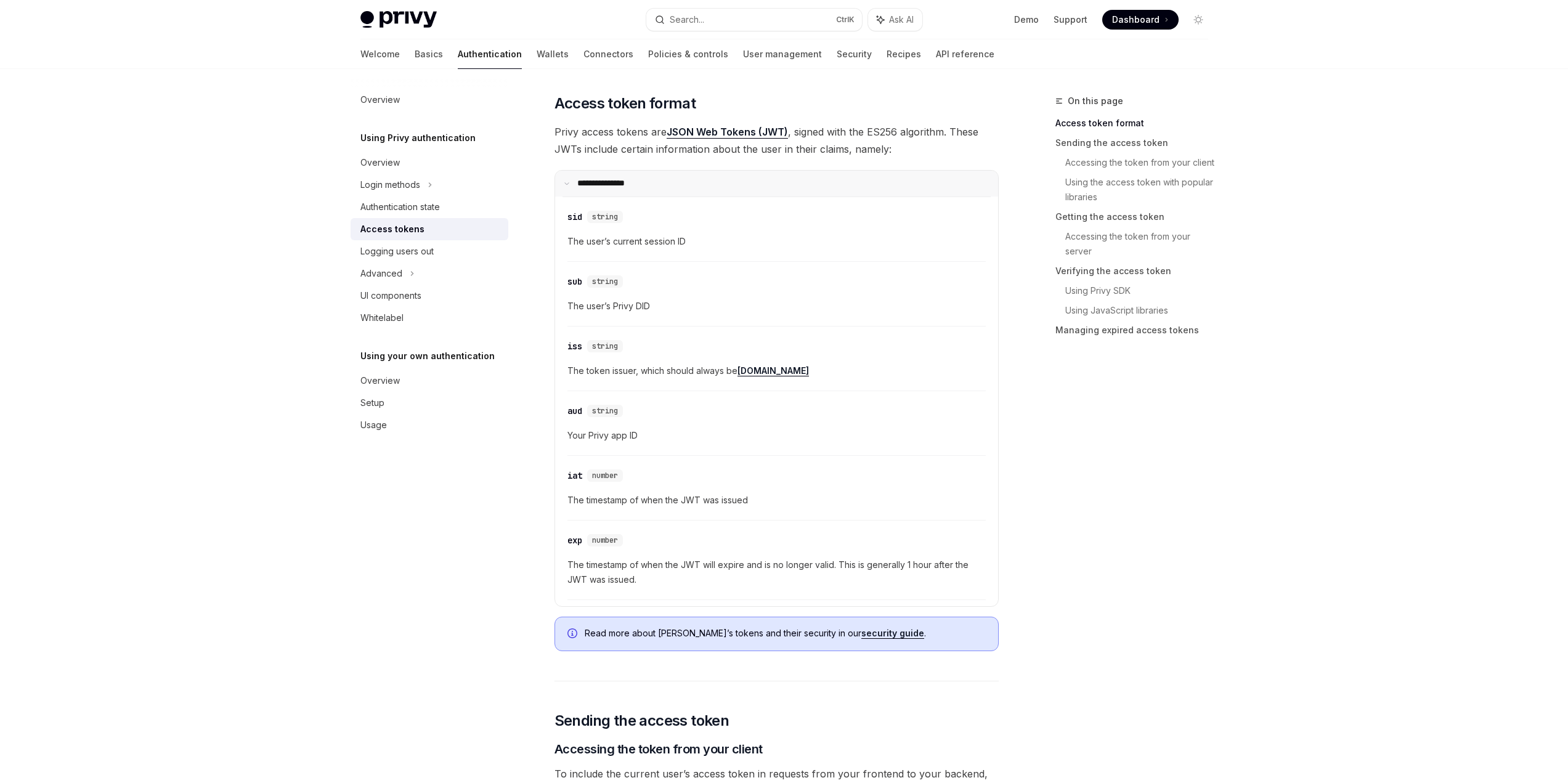
click at [611, 174] on summary "**********" at bounding box center [776, 184] width 443 height 26
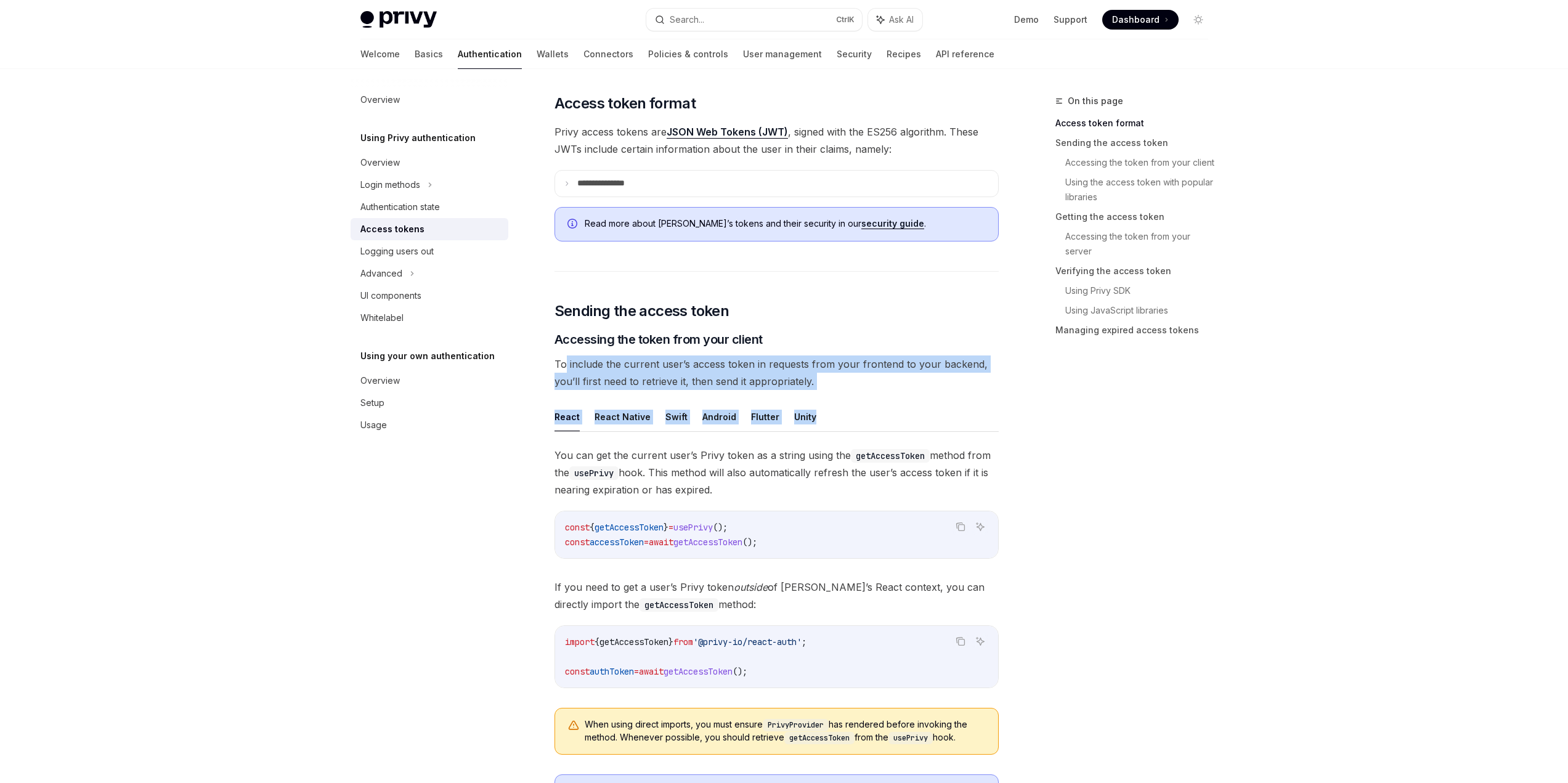
drag, startPoint x: 602, startPoint y: 365, endPoint x: 927, endPoint y: 408, distance: 327.8
click at [927, 408] on ul "React React Native Swift Android Flutter Unity" at bounding box center [776, 417] width 444 height 29
drag, startPoint x: 855, startPoint y: 380, endPoint x: 544, endPoint y: 352, distance: 312.3
click at [564, 355] on span "To include the current user’s access token in requests from your frontend to yo…" at bounding box center [776, 372] width 444 height 34
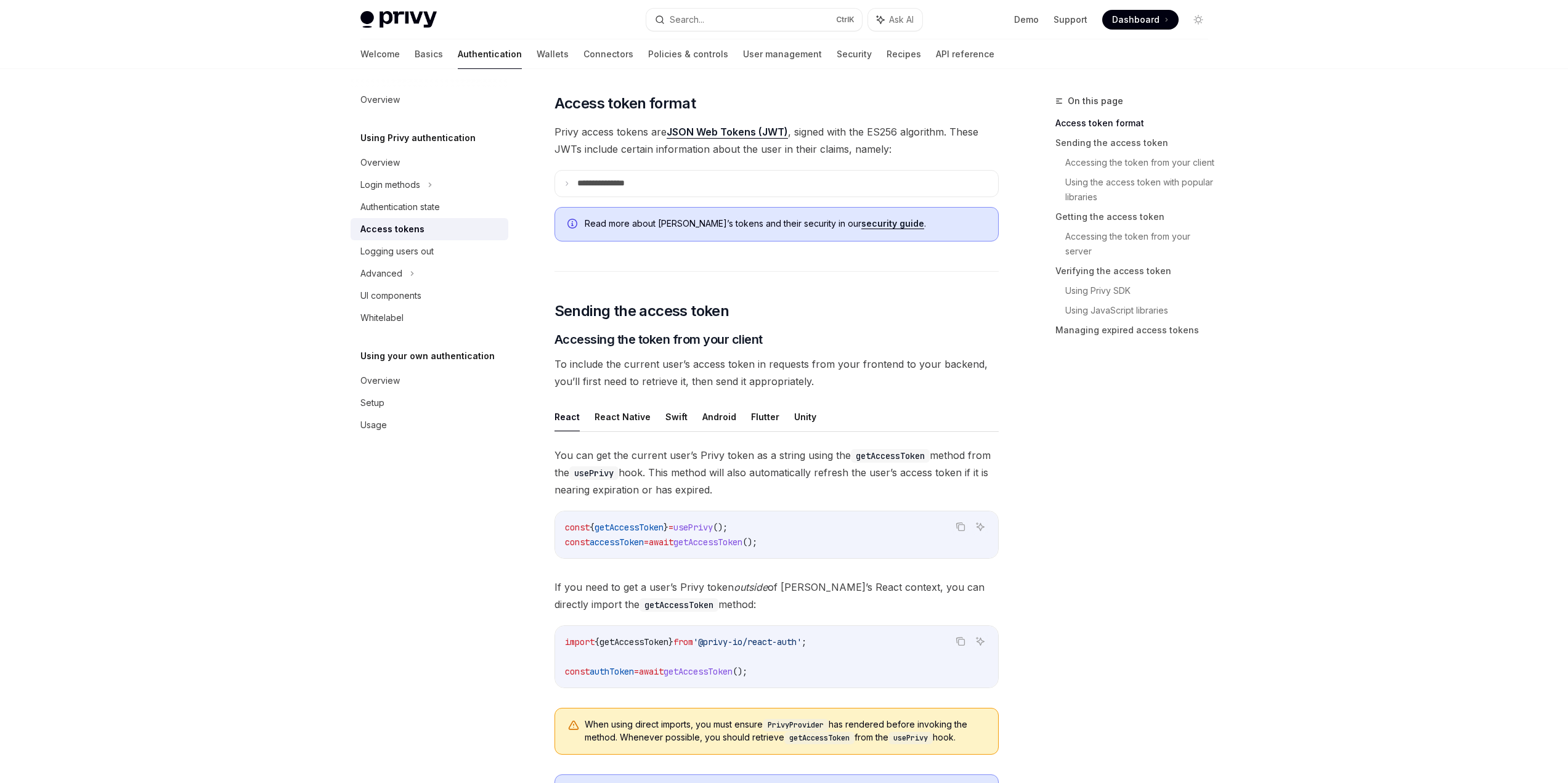
drag, startPoint x: 826, startPoint y: 365, endPoint x: 939, endPoint y: 365, distance: 113.0
click at [920, 365] on span "To include the current user’s access token in requests from your frontend to yo…" at bounding box center [776, 372] width 444 height 34
click at [939, 365] on span "To include the current user’s access token in requests from your frontend to yo…" at bounding box center [776, 372] width 444 height 34
